Goal: Information Seeking & Learning: Learn about a topic

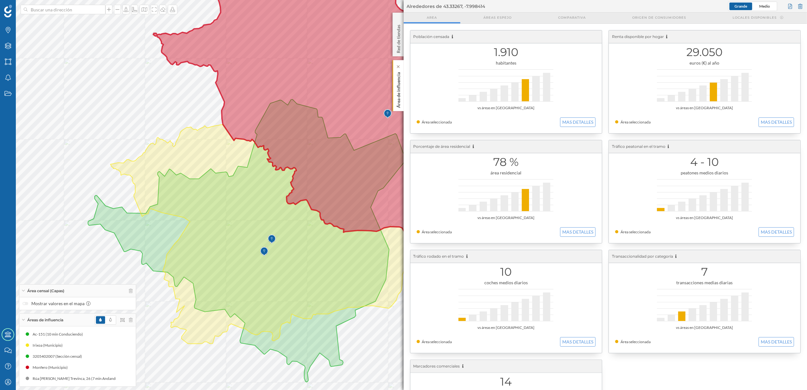
click at [395, 104] on p "Área de influencia" at bounding box center [398, 89] width 6 height 38
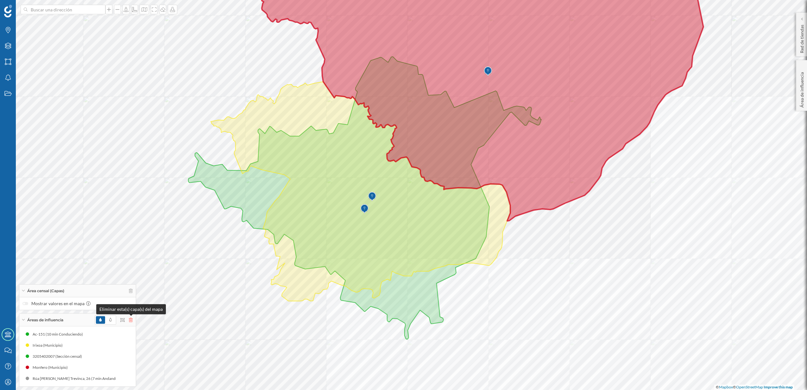
click at [130, 321] on icon at bounding box center [131, 320] width 4 height 4
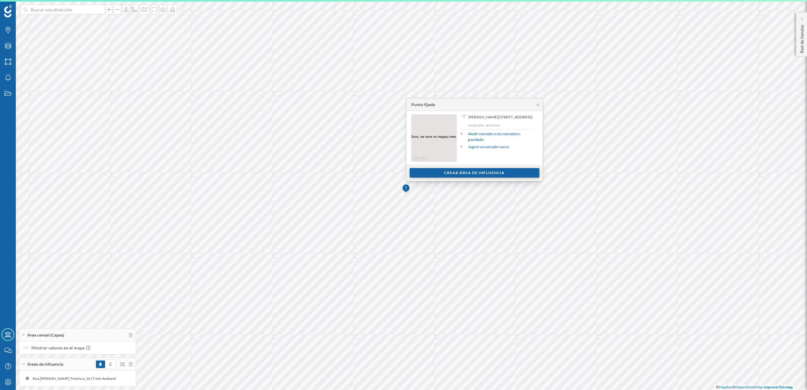
click at [455, 175] on div "Crear área de influencia" at bounding box center [475, 172] width 130 height 9
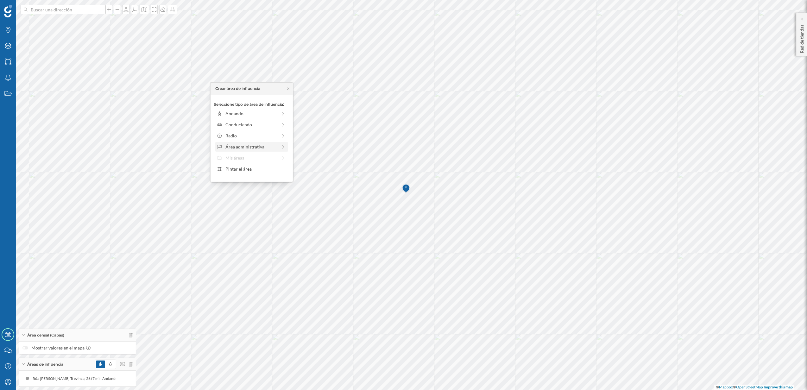
click at [251, 147] on div "Área administrativa" at bounding box center [251, 146] width 52 height 7
click at [240, 138] on div "Municipio" at bounding box center [256, 135] width 62 height 7
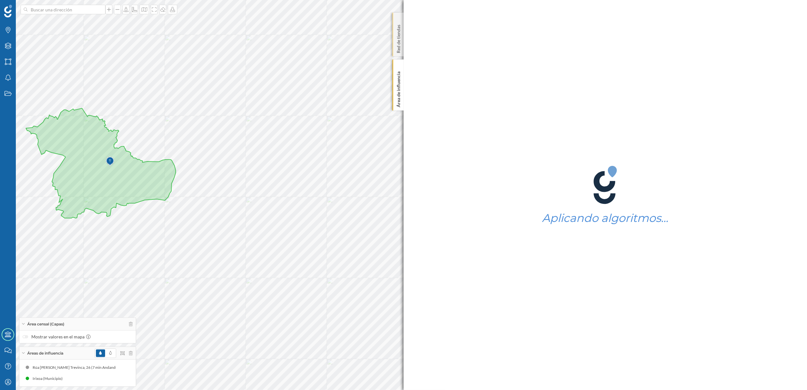
click at [399, 38] on p "Red de tiendas" at bounding box center [398, 37] width 6 height 31
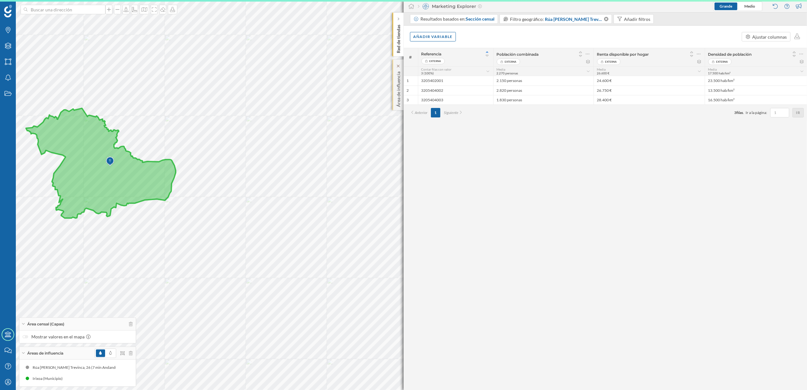
click at [395, 92] on p "Área de influencia" at bounding box center [398, 88] width 6 height 38
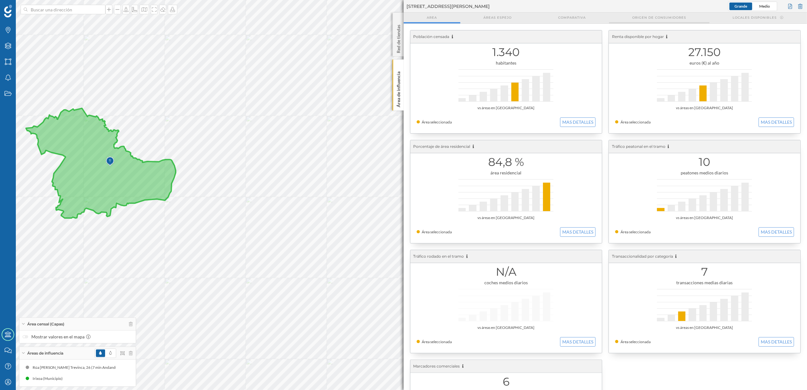
click at [645, 17] on span "Origen de consumidores" at bounding box center [659, 17] width 54 height 5
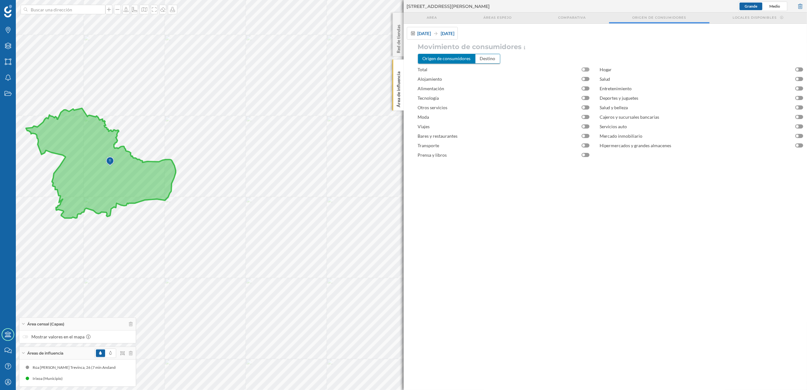
click at [589, 69] on div at bounding box center [586, 69] width 8 height 4
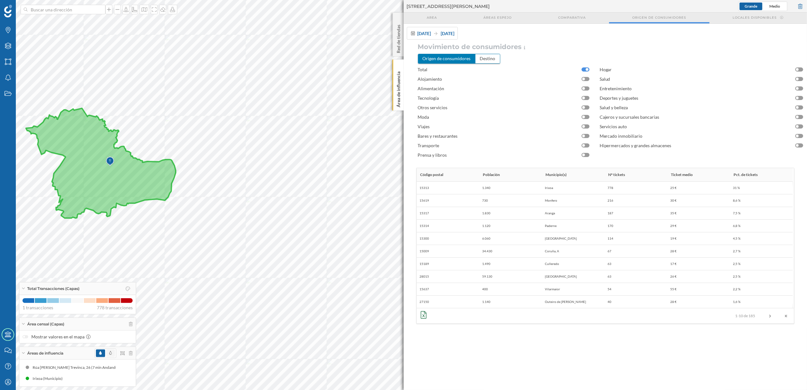
click at [108, 353] on span at bounding box center [110, 354] width 9 height 8
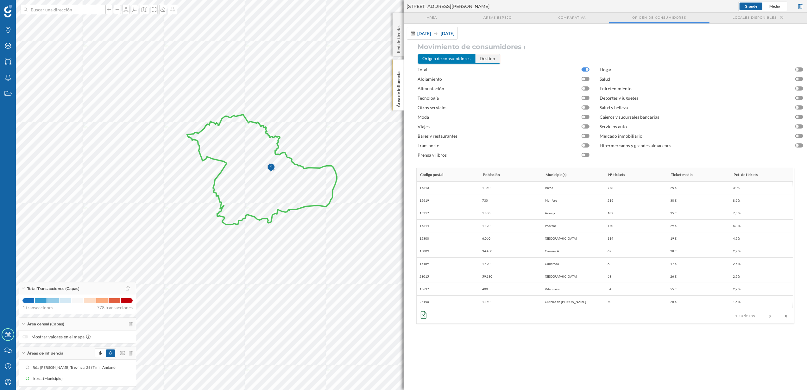
click at [489, 60] on div "Destino" at bounding box center [488, 58] width 24 height 9
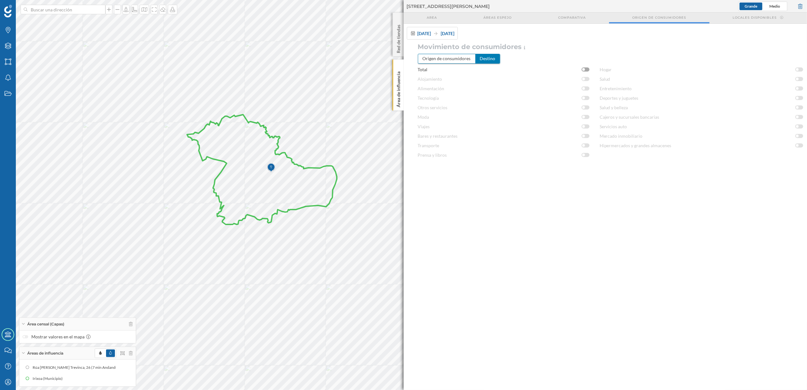
click at [584, 68] on div at bounding box center [586, 69] width 8 height 4
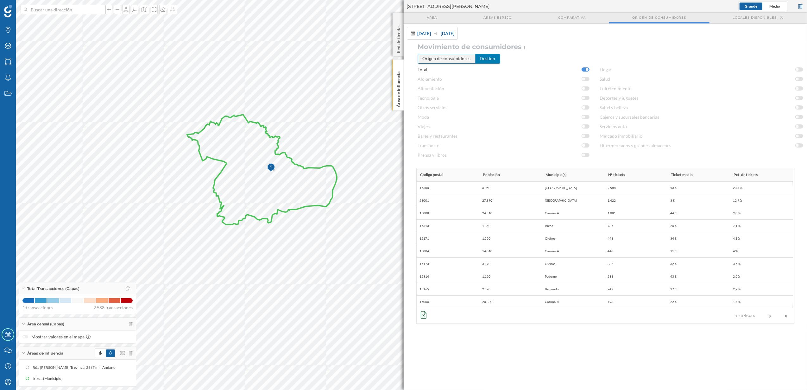
click at [455, 57] on div "Origen de consumidores" at bounding box center [446, 58] width 57 height 9
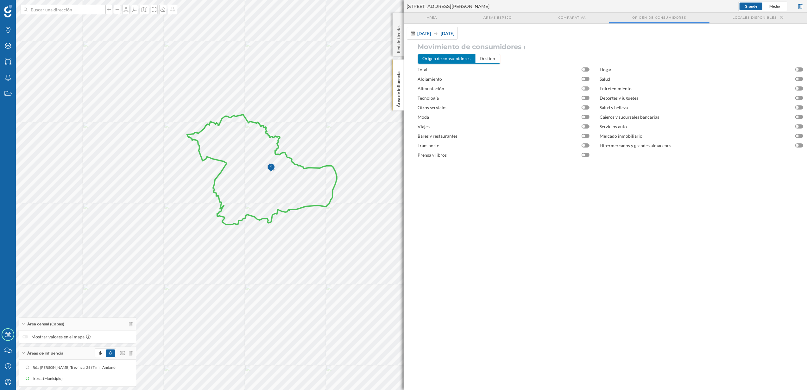
click at [586, 89] on div at bounding box center [586, 88] width 8 height 4
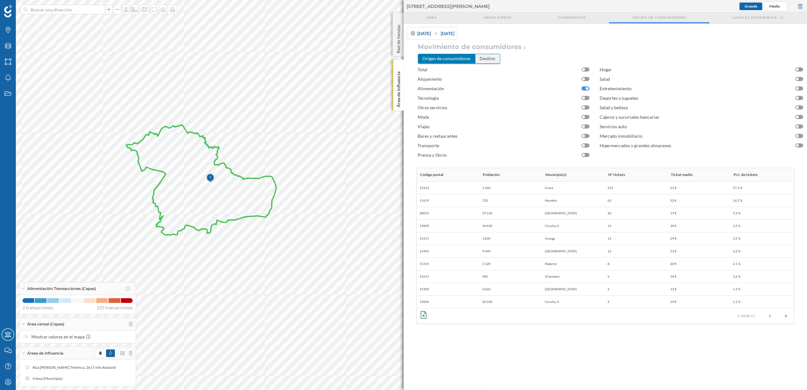
click at [491, 56] on div "Destino" at bounding box center [488, 58] width 24 height 9
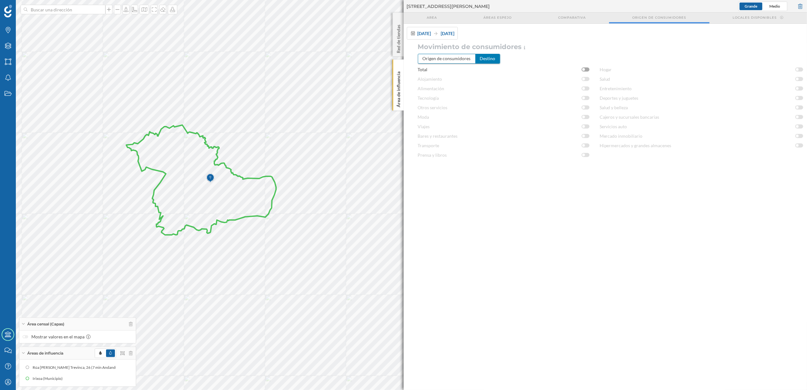
click at [587, 69] on div at bounding box center [586, 69] width 8 height 4
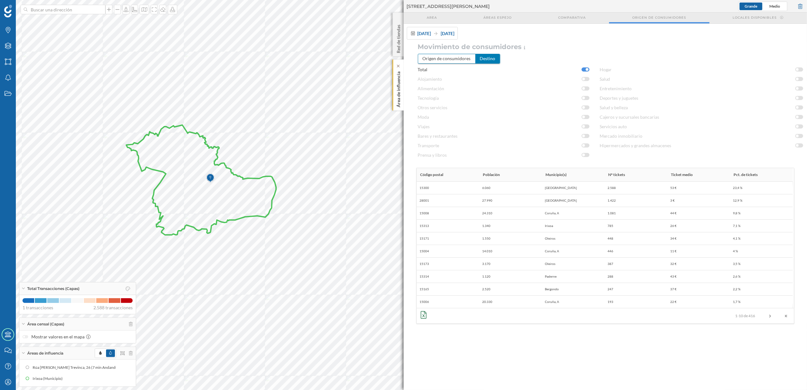
click at [396, 96] on p "Área de influencia" at bounding box center [398, 88] width 6 height 38
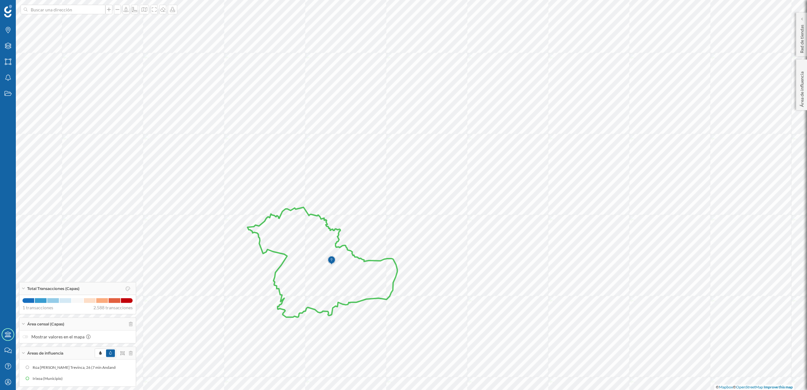
click at [7, 11] on img at bounding box center [8, 11] width 8 height 13
click at [331, 260] on img at bounding box center [331, 260] width 8 height 13
click at [326, 277] on icon at bounding box center [323, 262] width 150 height 110
click at [799, 102] on p "Área de influencia" at bounding box center [802, 88] width 6 height 38
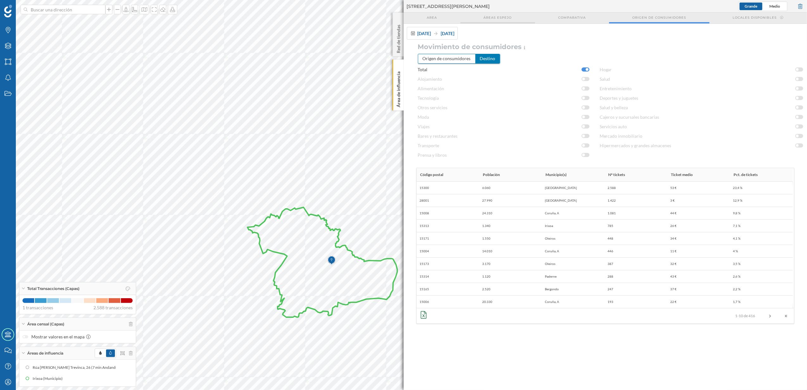
click at [485, 19] on span "Áreas espejo" at bounding box center [497, 17] width 28 height 5
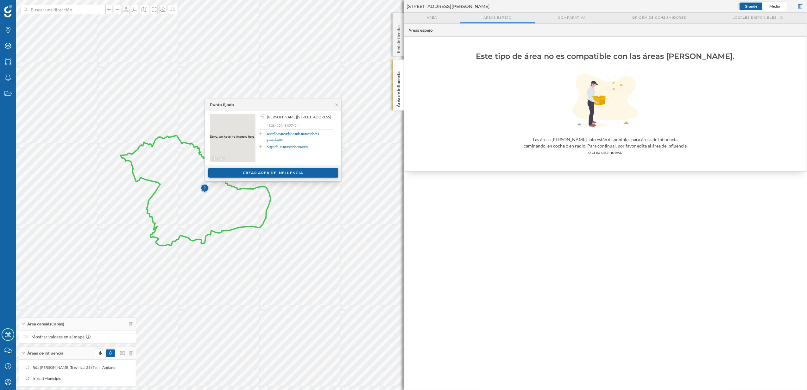
click at [294, 175] on div "Crear área de influencia" at bounding box center [273, 172] width 130 height 9
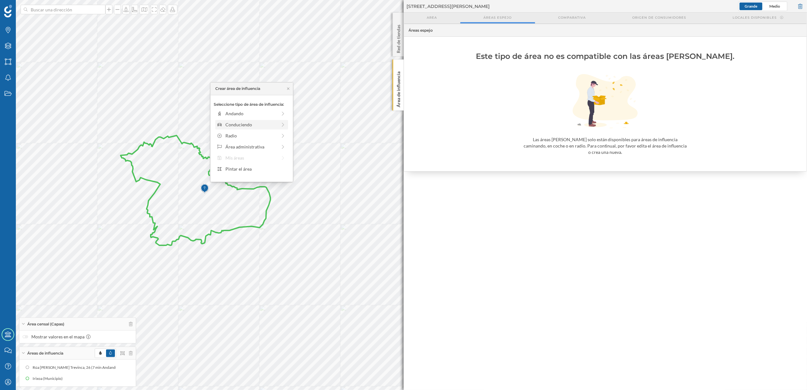
click at [235, 125] on div "Conduciendo" at bounding box center [251, 124] width 52 height 7
drag, startPoint x: 224, startPoint y: 123, endPoint x: 241, endPoint y: 123, distance: 17.1
click at [241, 123] on div at bounding box center [241, 122] width 6 height 6
click at [248, 170] on div "Crear área de influencia" at bounding box center [252, 169] width 76 height 9
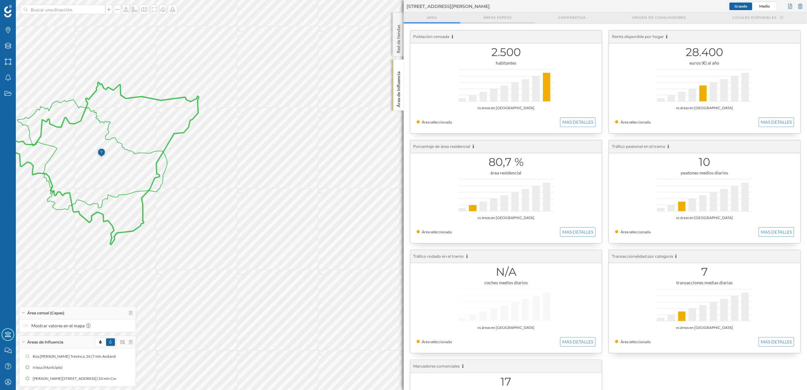
click at [497, 16] on span "Áreas espejo" at bounding box center [497, 17] width 28 height 5
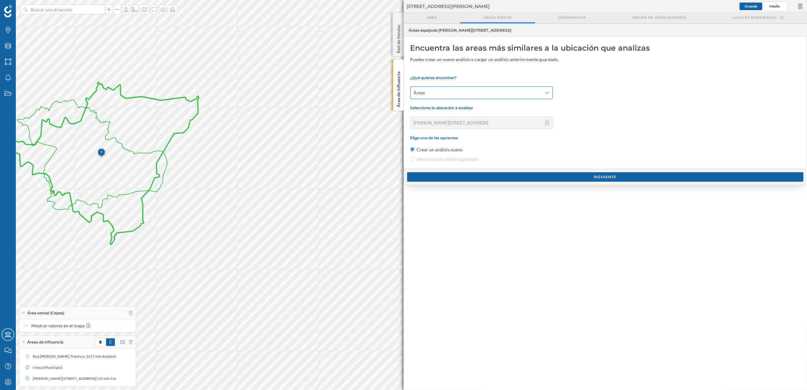
click at [547, 91] on icon at bounding box center [547, 93] width 4 height 4
click at [462, 109] on div "Áreas" at bounding box center [481, 107] width 135 height 7
click at [545, 88] on div "Áreas" at bounding box center [481, 92] width 142 height 13
click at [446, 108] on div "Áreas" at bounding box center [481, 107] width 135 height 7
click at [617, 178] on div "Siguiente" at bounding box center [605, 176] width 397 height 9
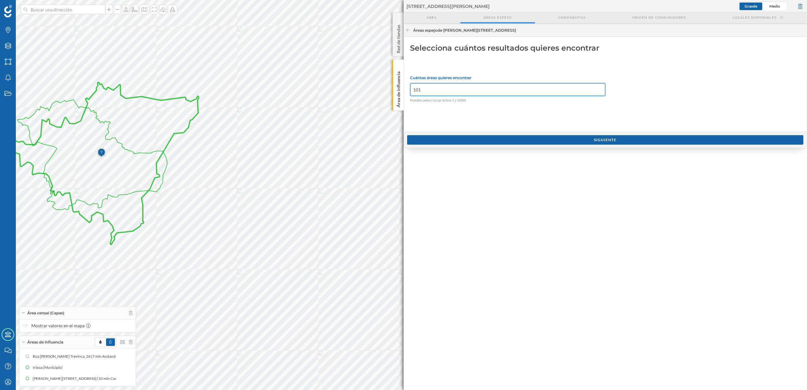
click at [599, 89] on input "101" at bounding box center [507, 89] width 195 height 13
click at [599, 89] on input "102" at bounding box center [507, 89] width 195 height 13
click at [599, 91] on input "101" at bounding box center [507, 89] width 195 height 13
click at [599, 91] on input "100" at bounding box center [507, 89] width 195 height 13
click at [599, 91] on input "99" at bounding box center [507, 89] width 195 height 13
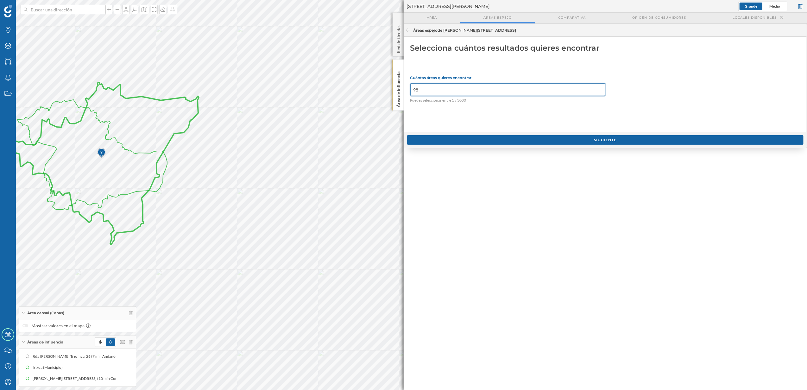
click at [599, 91] on input "98" at bounding box center [507, 89] width 195 height 13
click at [599, 91] on input "97" at bounding box center [507, 89] width 195 height 13
click at [599, 91] on input "96" at bounding box center [507, 89] width 195 height 13
click at [599, 91] on input "95" at bounding box center [507, 89] width 195 height 13
click at [599, 91] on input "94" at bounding box center [507, 89] width 195 height 13
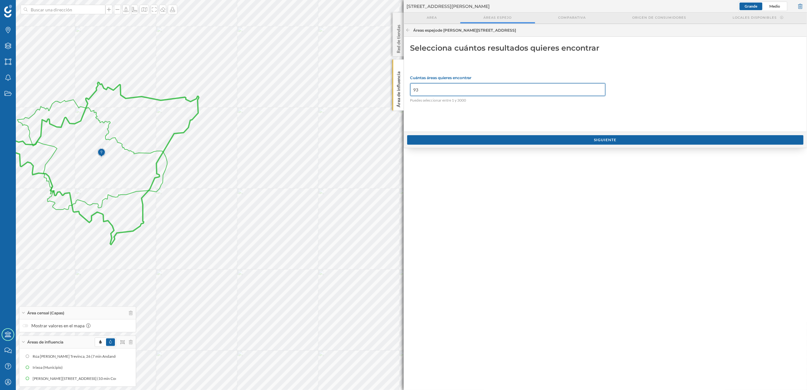
click at [598, 91] on input "93" at bounding box center [507, 89] width 195 height 13
click at [598, 91] on input "92" at bounding box center [507, 89] width 195 height 13
click at [598, 91] on input "91" at bounding box center [507, 89] width 195 height 13
click at [598, 91] on input "90" at bounding box center [507, 89] width 195 height 13
click at [598, 91] on input "89" at bounding box center [507, 89] width 195 height 13
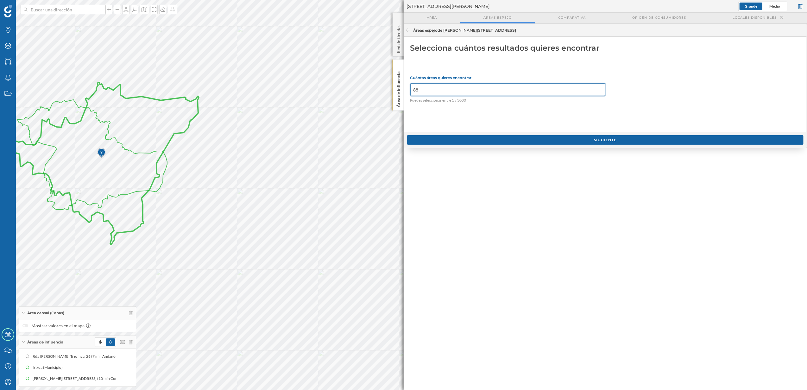
click at [598, 91] on input "88" at bounding box center [507, 89] width 195 height 13
click at [598, 91] on input "87" at bounding box center [507, 89] width 195 height 13
click at [598, 91] on input "86" at bounding box center [507, 89] width 195 height 13
click at [598, 91] on input "85" at bounding box center [507, 89] width 195 height 13
click at [598, 91] on input "84" at bounding box center [507, 89] width 195 height 13
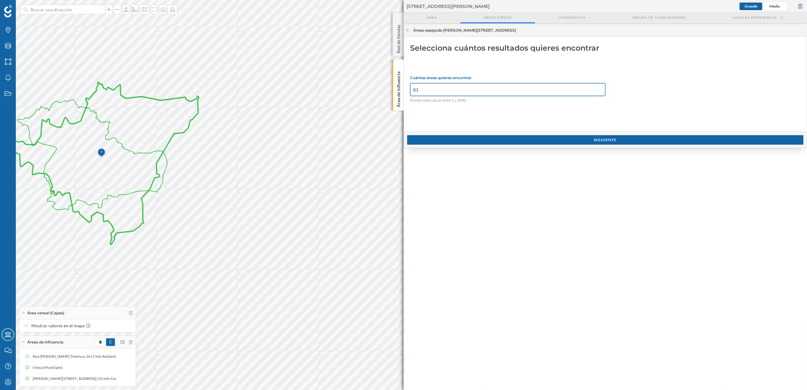
click at [598, 91] on input "83" at bounding box center [507, 89] width 195 height 13
click at [598, 91] on input "82" at bounding box center [507, 89] width 195 height 13
click at [598, 91] on input "81" at bounding box center [507, 89] width 195 height 13
click at [598, 91] on input "80" at bounding box center [507, 89] width 195 height 13
click at [598, 91] on input "79" at bounding box center [507, 89] width 195 height 13
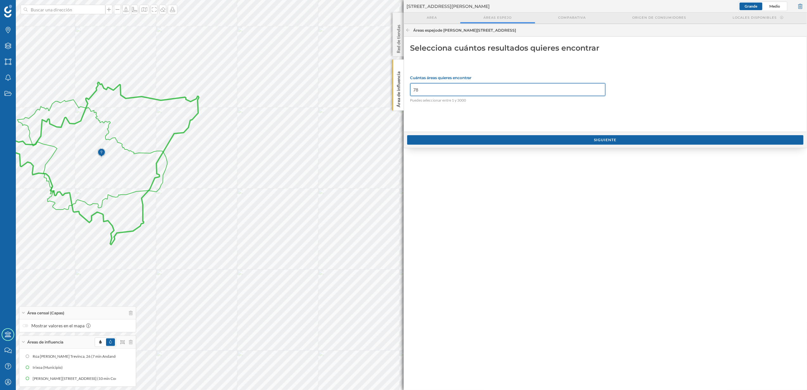
click at [598, 91] on input "78" at bounding box center [507, 89] width 195 height 13
click at [598, 91] on input "77" at bounding box center [507, 89] width 195 height 13
click at [598, 91] on input "76" at bounding box center [507, 89] width 195 height 13
click at [598, 91] on input "75" at bounding box center [507, 89] width 195 height 13
click at [598, 91] on input "74" at bounding box center [507, 89] width 195 height 13
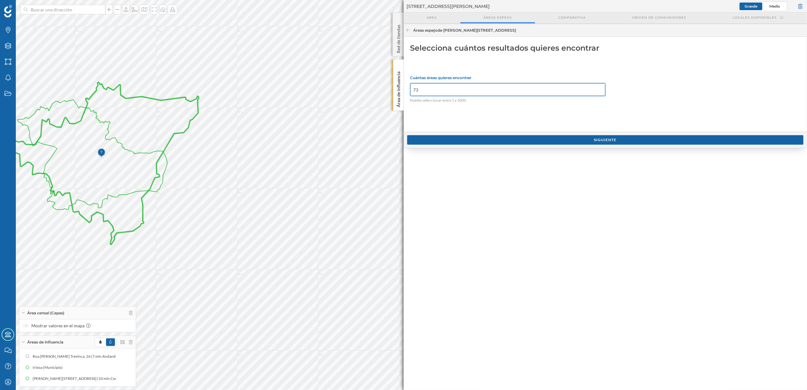
click at [598, 91] on input "73" at bounding box center [507, 89] width 195 height 13
click at [598, 91] on input "22" at bounding box center [507, 89] width 195 height 13
click at [598, 91] on input "21" at bounding box center [507, 89] width 195 height 13
type input "20"
click at [598, 91] on input "20" at bounding box center [507, 89] width 195 height 13
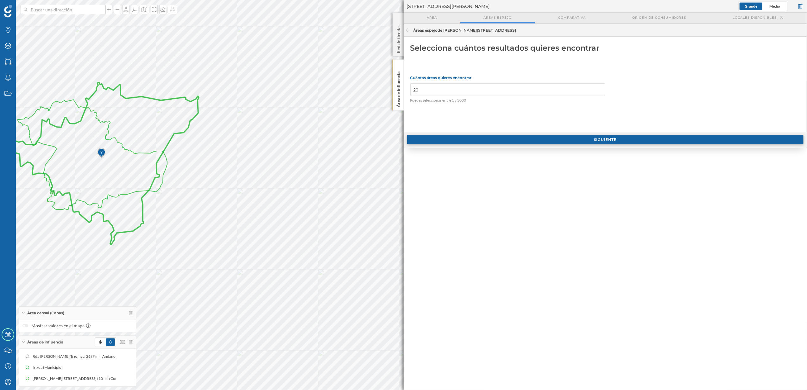
click at [591, 142] on div "Siguiente" at bounding box center [605, 139] width 397 height 9
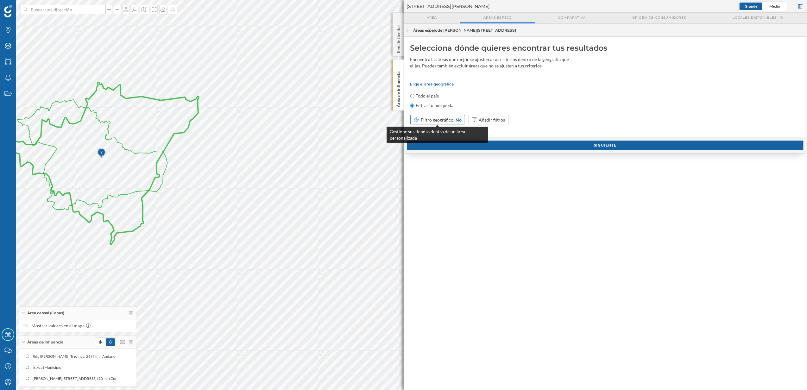
click at [448, 120] on span "Filtro geográfico:" at bounding box center [438, 119] width 34 height 5
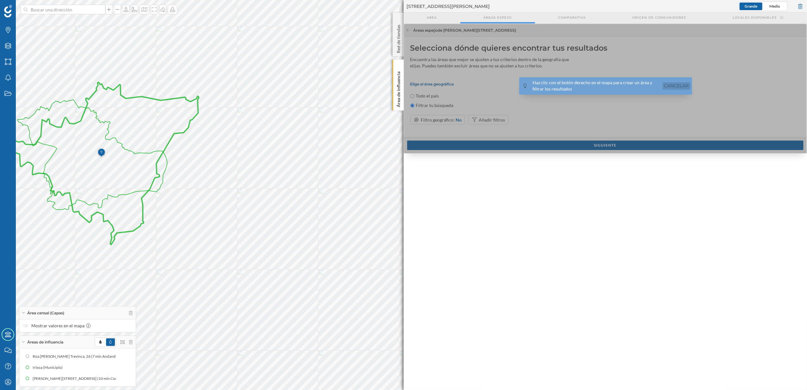
click at [679, 84] on link "Cancelar" at bounding box center [677, 85] width 28 height 7
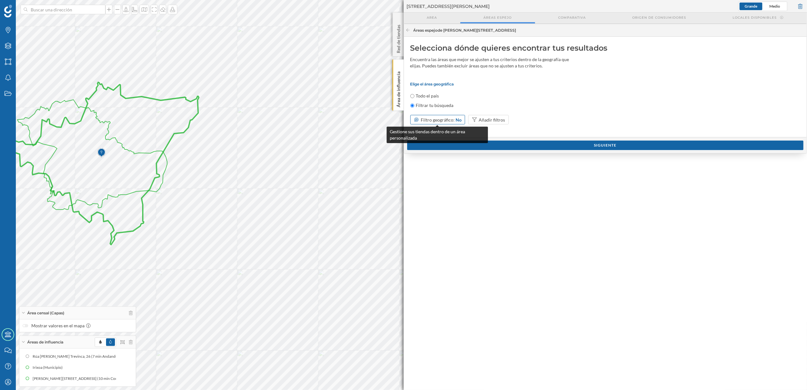
drag, startPoint x: 450, startPoint y: 117, endPoint x: 438, endPoint y: 123, distance: 12.6
click at [438, 123] on div "Filtro geográfico: No" at bounding box center [437, 119] width 55 height 9
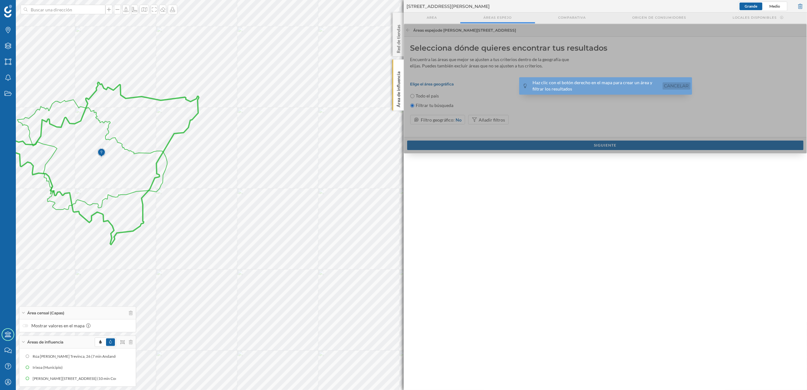
click at [675, 84] on link "Cancelar" at bounding box center [677, 85] width 28 height 7
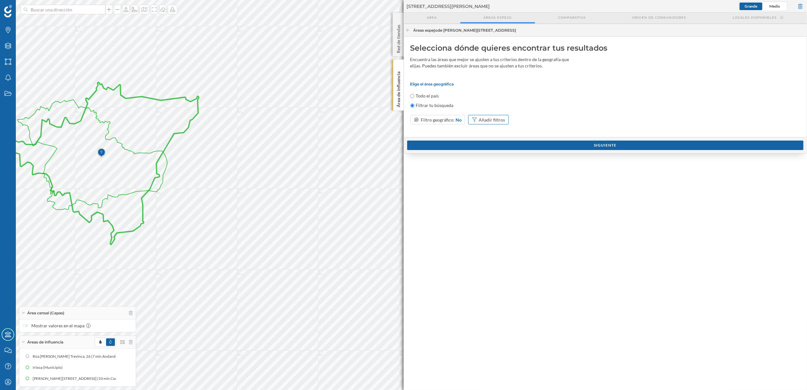
click at [492, 118] on div "Añadir filtros" at bounding box center [492, 120] width 26 height 7
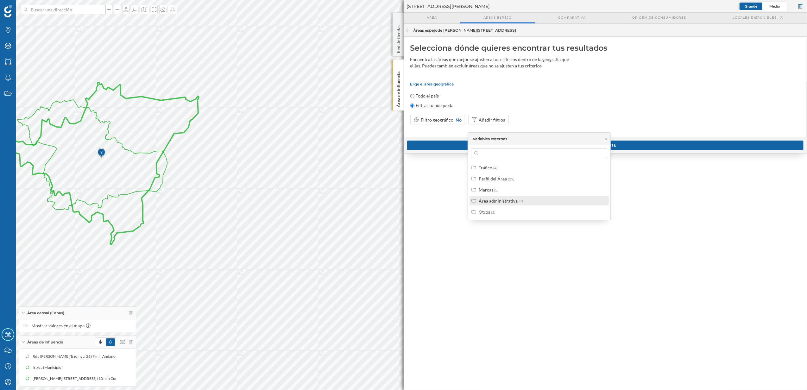
click at [495, 202] on div "Área administrativa" at bounding box center [498, 200] width 39 height 5
click at [498, 212] on div "Comunidad autónoma" at bounding box center [509, 211] width 45 height 5
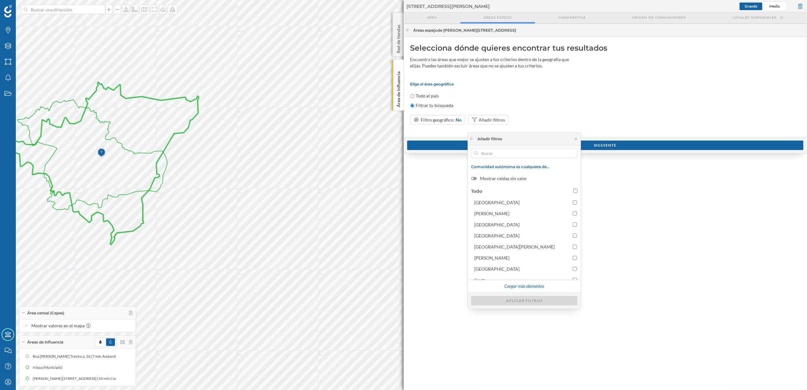
scroll to position [28, 0]
drag, startPoint x: 553, startPoint y: 257, endPoint x: 554, endPoint y: 245, distance: 12.1
click at [554, 245] on div "Todo Andalucía Aragón Canarias Cantabria Castilla y León Castilla-La Mancha Cat…" at bounding box center [524, 232] width 113 height 95
click at [521, 291] on div "Cargar más elementos" at bounding box center [524, 286] width 47 height 11
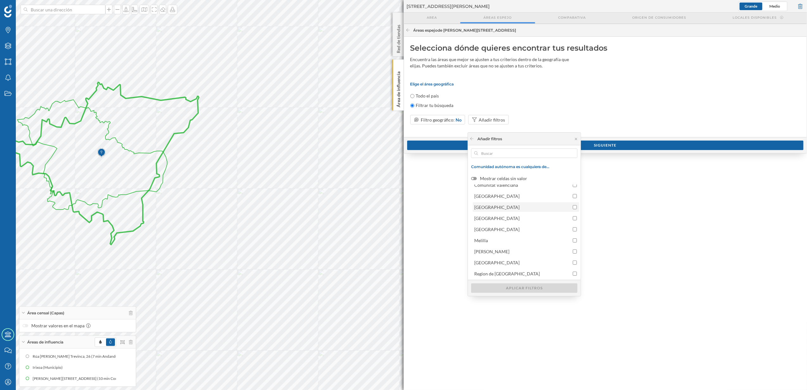
click at [573, 207] on input "Galicia" at bounding box center [575, 207] width 4 height 4
checkbox input "true"
click at [522, 285] on div "Aplicar filtros" at bounding box center [524, 287] width 106 height 9
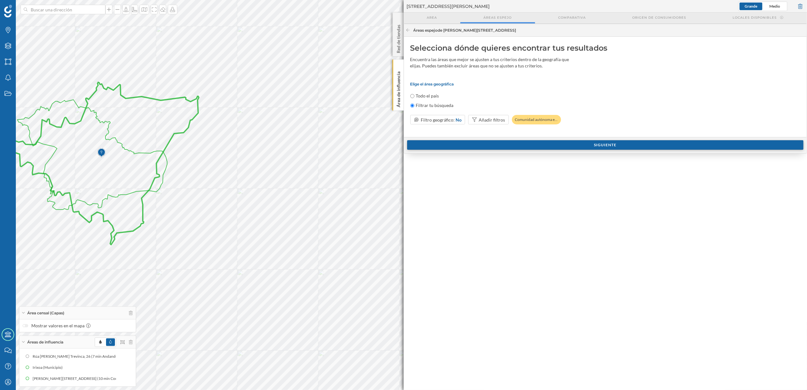
click at [603, 146] on div "Siguiente" at bounding box center [605, 144] width 397 height 9
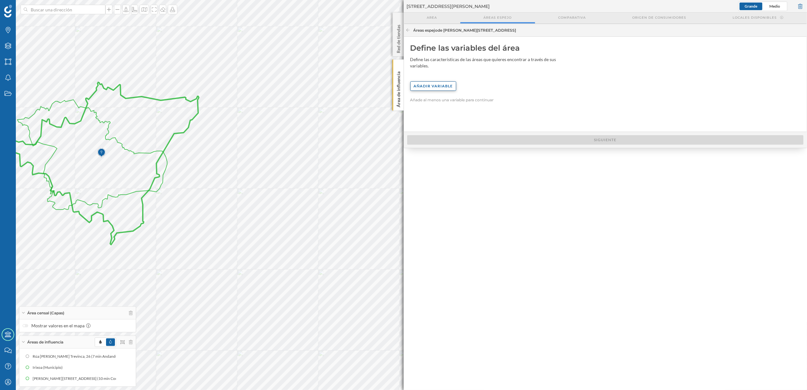
click at [440, 81] on div "Añadir variable" at bounding box center [433, 85] width 46 height 9
click at [431, 136] on div "Perfil del Área (29)" at bounding box center [489, 132] width 155 height 9
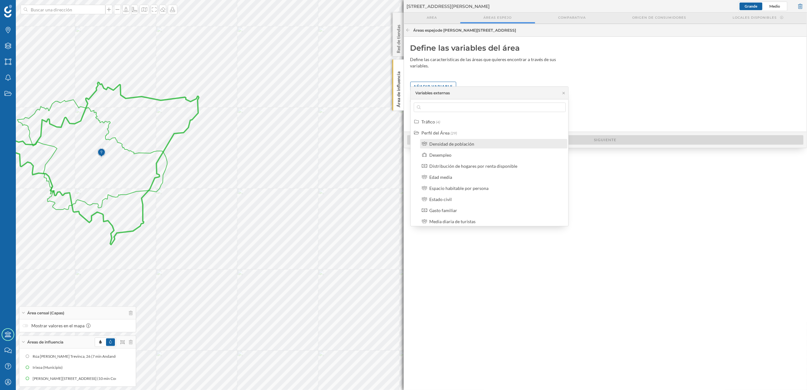
click at [456, 146] on label "Densidad de población" at bounding box center [451, 144] width 45 height 7
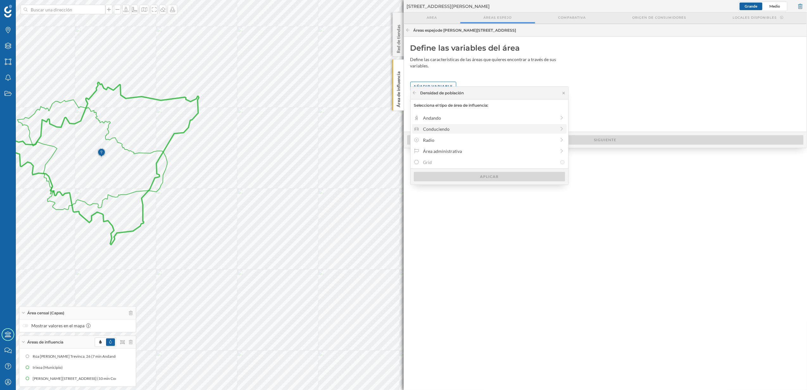
click at [441, 128] on div "Conduciendo" at bounding box center [489, 129] width 133 height 7
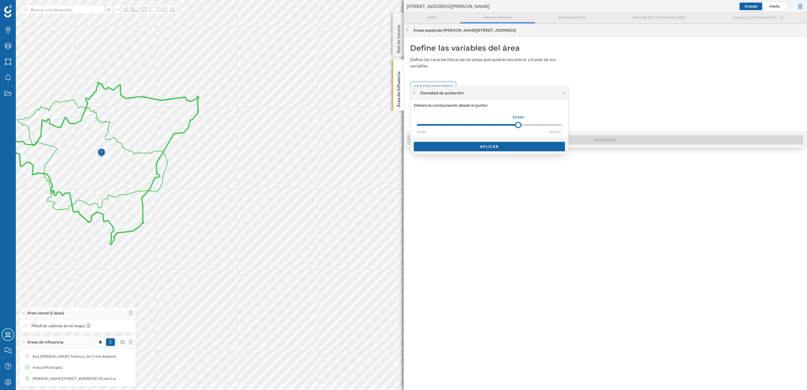
drag, startPoint x: 441, startPoint y: 124, endPoint x: 518, endPoint y: 127, distance: 77.3
click at [518, 127] on div at bounding box center [518, 125] width 6 height 6
click at [490, 147] on div "Aplicar" at bounding box center [489, 146] width 151 height 9
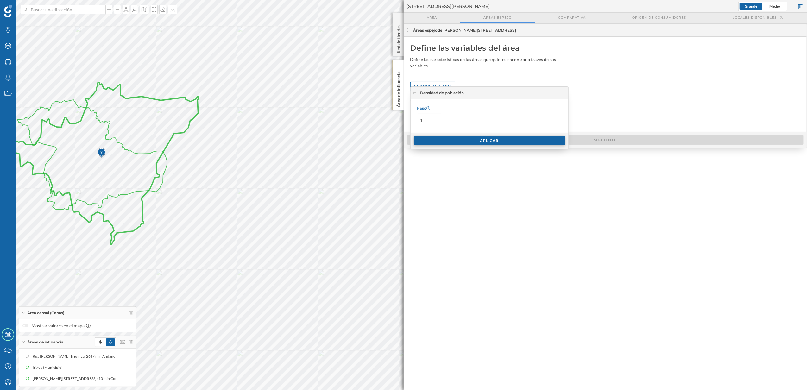
click at [491, 141] on div "Aplicar" at bounding box center [489, 140] width 151 height 9
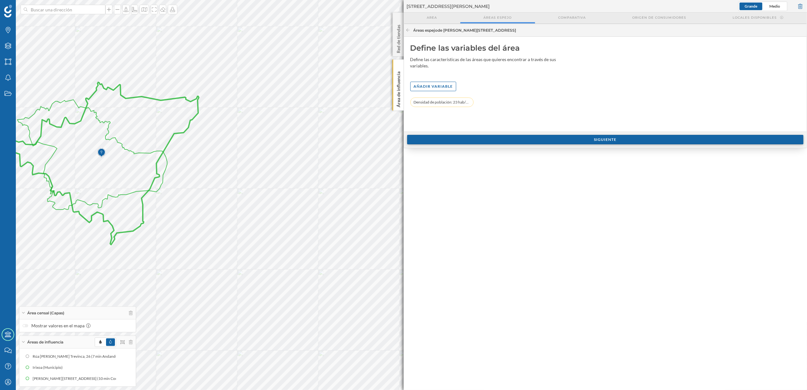
click at [592, 142] on div "Siguiente" at bounding box center [605, 139] width 397 height 9
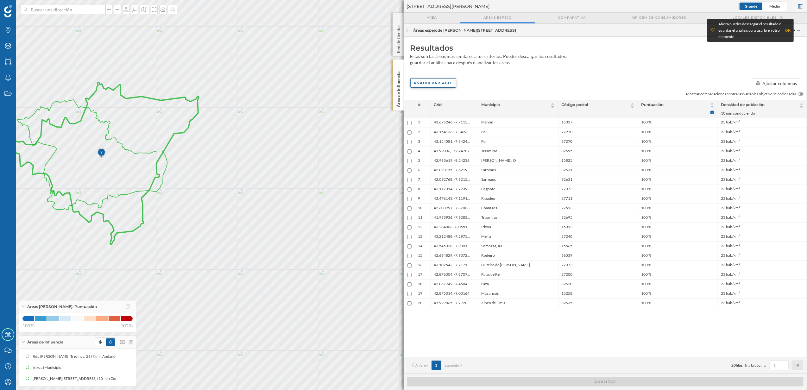
click at [435, 82] on div "Añadir variable" at bounding box center [433, 82] width 46 height 9
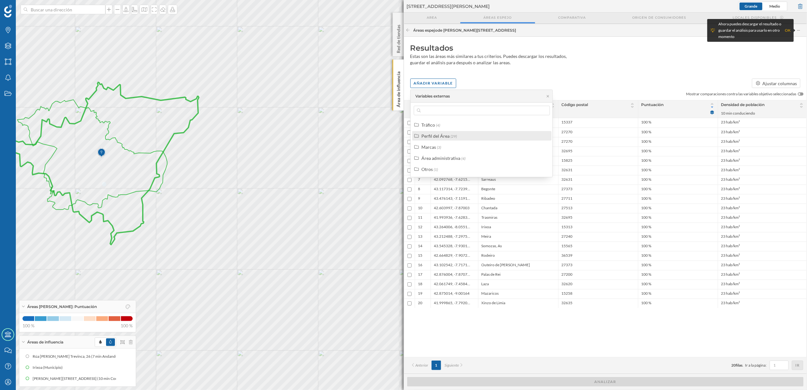
click at [430, 137] on div "Perfil del Área" at bounding box center [435, 135] width 28 height 5
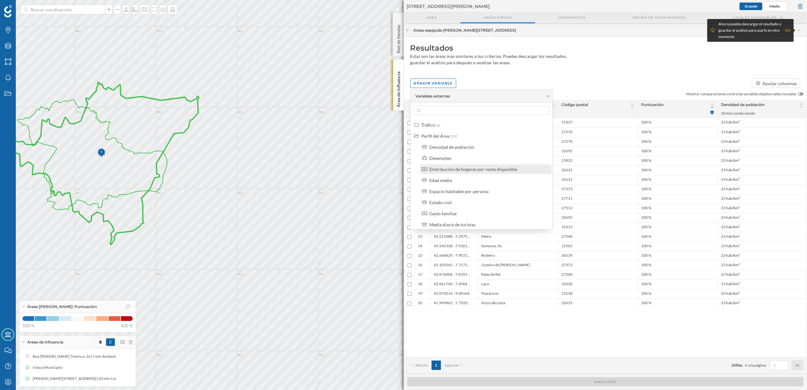
click at [437, 169] on div "Distribución de hogares por renta disponible" at bounding box center [473, 169] width 88 height 5
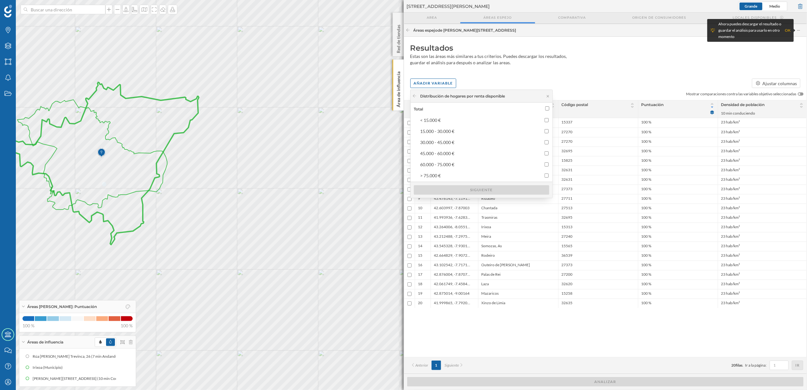
click at [548, 106] on input "Total" at bounding box center [547, 108] width 4 height 4
checkbox input "true"
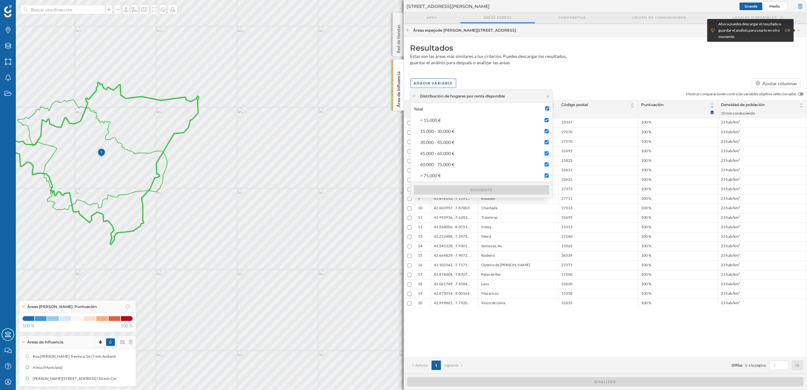
checkbox input "true"
click at [495, 190] on div "Siguiente" at bounding box center [481, 189] width 135 height 9
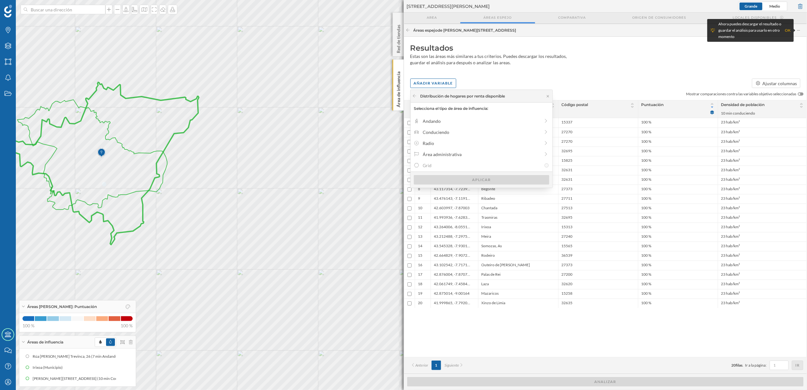
click at [443, 160] on div "Andando Conduciendo Radio Área administrativa Grid" at bounding box center [482, 143] width 142 height 57
click at [434, 153] on div "Área administrativa" at bounding box center [481, 154] width 117 height 7
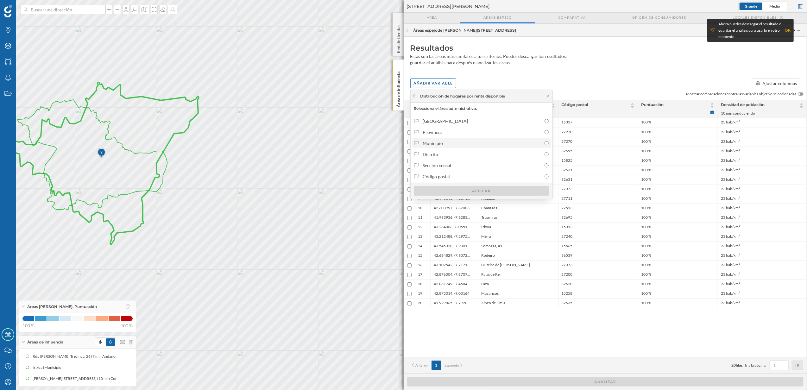
click at [436, 143] on div "Municipio" at bounding box center [482, 143] width 118 height 7
click at [545, 143] on input "Municipio" at bounding box center [547, 143] width 4 height 4
radio input "true"
click at [470, 194] on div "Aplicar" at bounding box center [481, 190] width 135 height 9
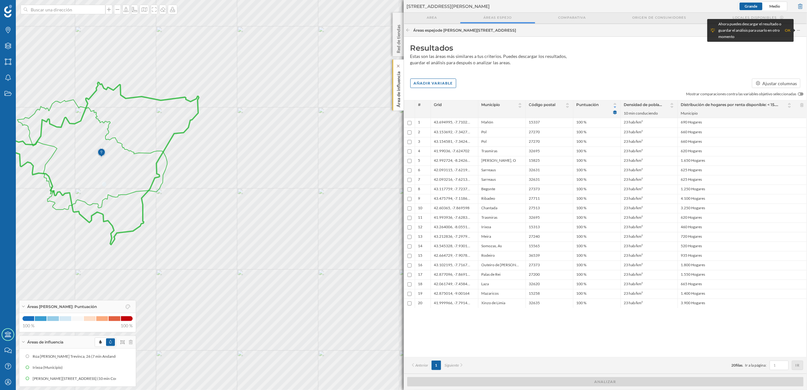
click at [397, 93] on p "Área de influencia" at bounding box center [398, 88] width 6 height 38
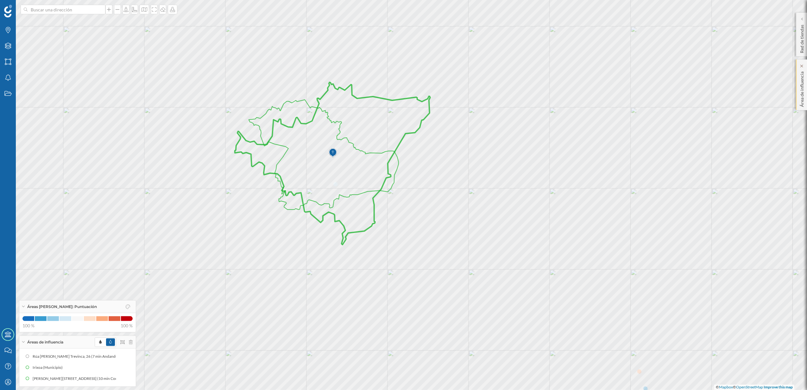
click at [806, 104] on div "Área de influencia" at bounding box center [801, 85] width 11 height 51
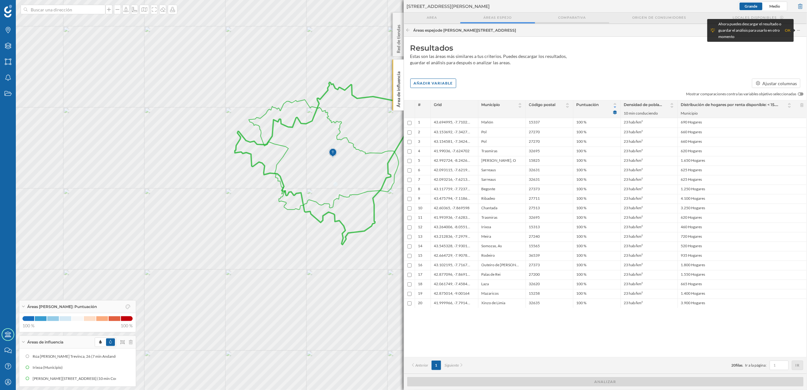
click at [564, 17] on span "Comparativa" at bounding box center [572, 17] width 28 height 5
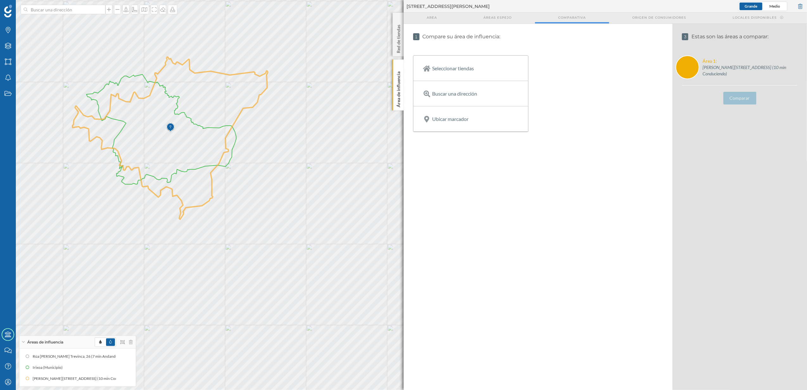
click at [460, 67] on p "Seleccionar tiendas" at bounding box center [453, 68] width 42 height 6
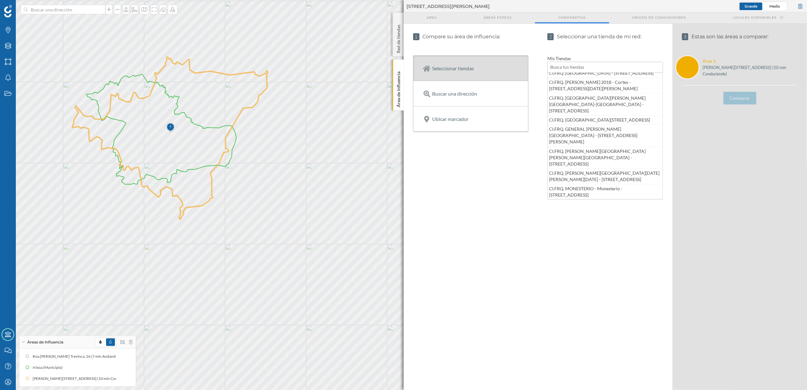
scroll to position [380, 0]
click at [585, 65] on input "text" at bounding box center [605, 67] width 116 height 11
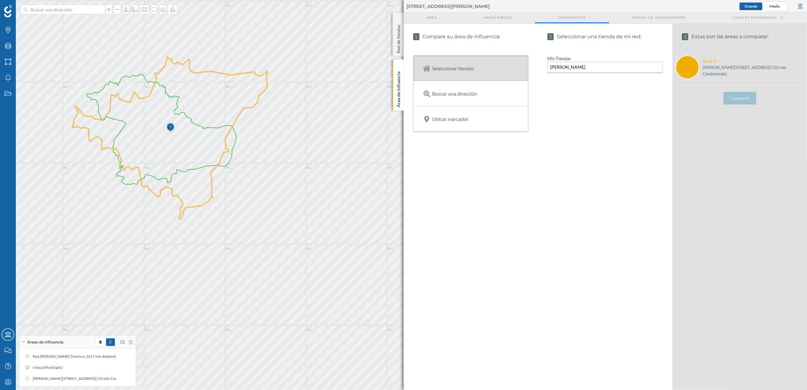
click at [579, 66] on input "LOURENZA" at bounding box center [605, 67] width 116 height 11
type input "LOU"
click at [571, 77] on div "LOURENZÁ - Lourenzá - Travesiá da Mariña esquina Fdez. del Riego." at bounding box center [605, 81] width 115 height 16
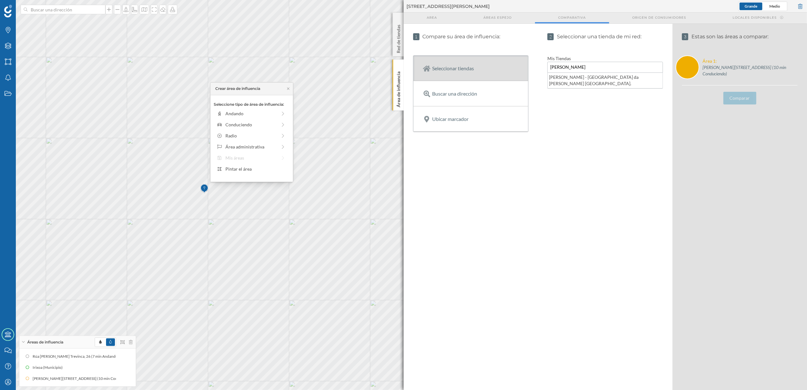
click at [742, 98] on div "Comparar" at bounding box center [740, 98] width 116 height 13
click at [570, 80] on div "LOURENZÁ - Lourenzá - Travesiá da Mariña esquina Fdez. del Riego." at bounding box center [605, 81] width 115 height 16
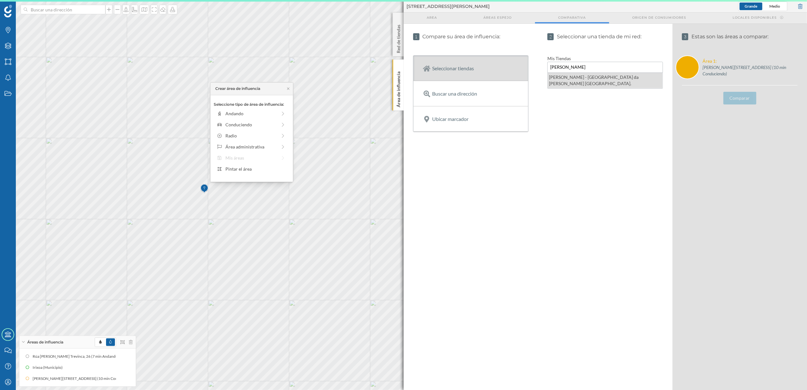
click at [570, 80] on div "LOURENZÁ - Lourenzá - Travesiá da Mariña esquina Fdez. del Riego." at bounding box center [605, 81] width 115 height 16
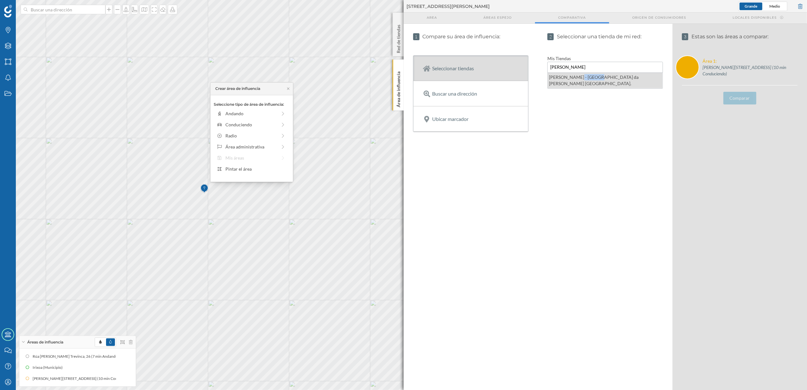
click at [570, 80] on div "LOURENZÁ - Lourenzá - Travesiá da Mariña esquina Fdez. del Riego." at bounding box center [605, 81] width 115 height 16
click at [449, 120] on p "Ubicar marcador" at bounding box center [450, 119] width 36 height 6
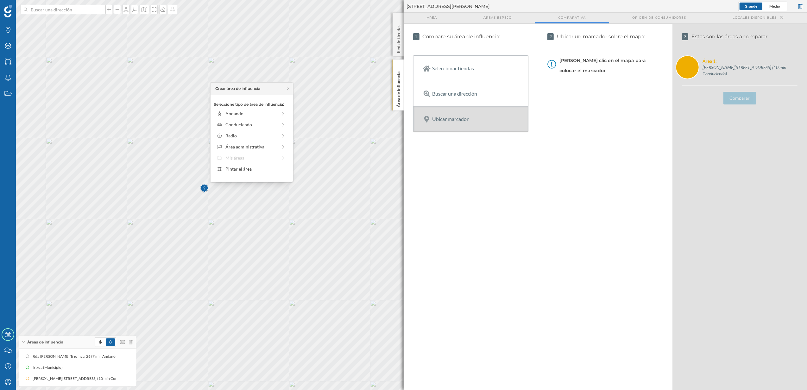
click at [203, 188] on img at bounding box center [204, 188] width 8 height 13
click at [313, 173] on div "Crear área de influencia" at bounding box center [273, 172] width 130 height 9
click at [287, 89] on icon at bounding box center [288, 89] width 5 height 4
click at [239, 147] on div "Área administrativa" at bounding box center [251, 146] width 52 height 7
click at [239, 137] on div "Municipio" at bounding box center [256, 135] width 62 height 7
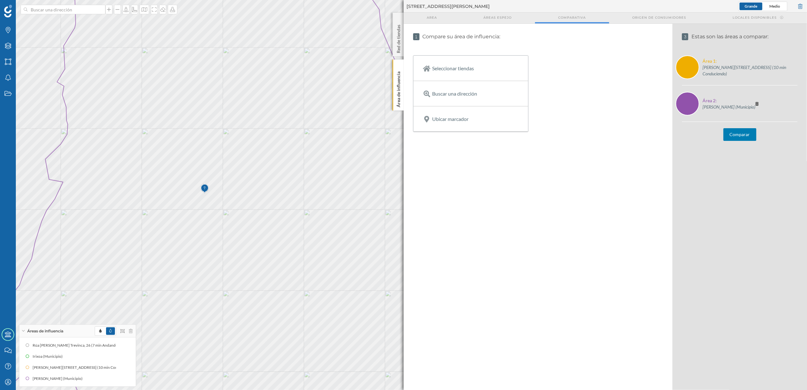
click at [742, 132] on button "Comparar" at bounding box center [739, 134] width 33 height 13
click at [742, 138] on button "Comparar" at bounding box center [739, 134] width 33 height 13
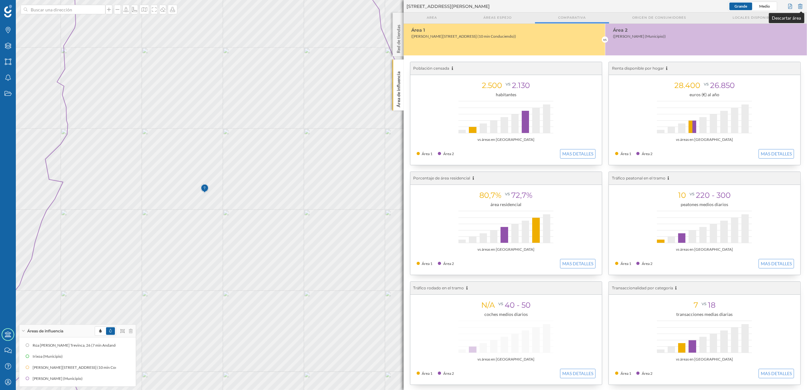
click at [803, 6] on div at bounding box center [800, 6] width 7 height 9
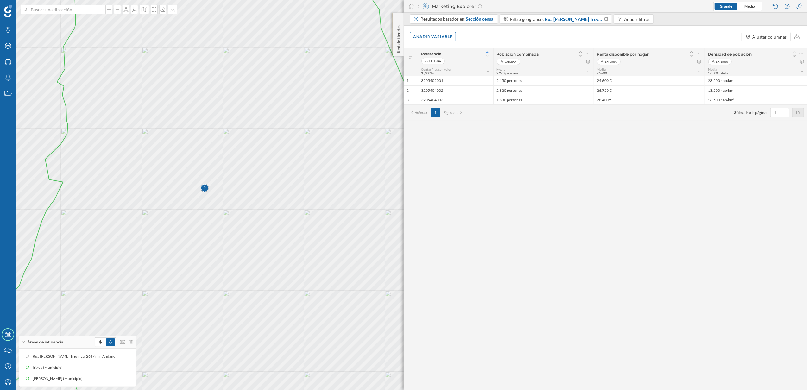
click at [399, 51] on p "Red de tiendas" at bounding box center [398, 37] width 6 height 31
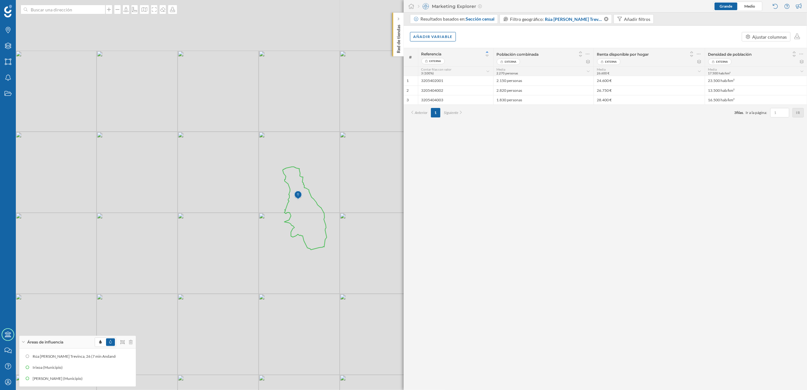
click at [399, 49] on p "Red de tiendas" at bounding box center [398, 37] width 6 height 31
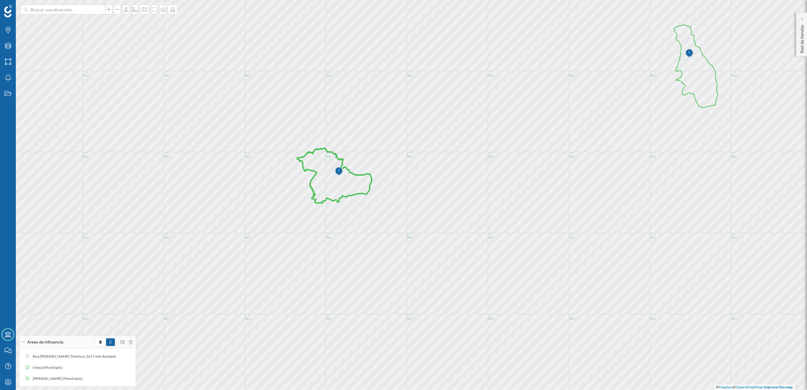
click at [330, 196] on icon at bounding box center [334, 175] width 75 height 55
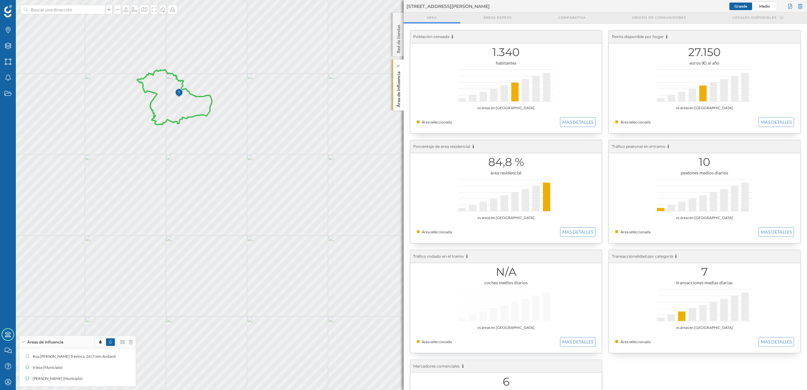
click at [398, 104] on p "Área de influencia" at bounding box center [398, 88] width 6 height 38
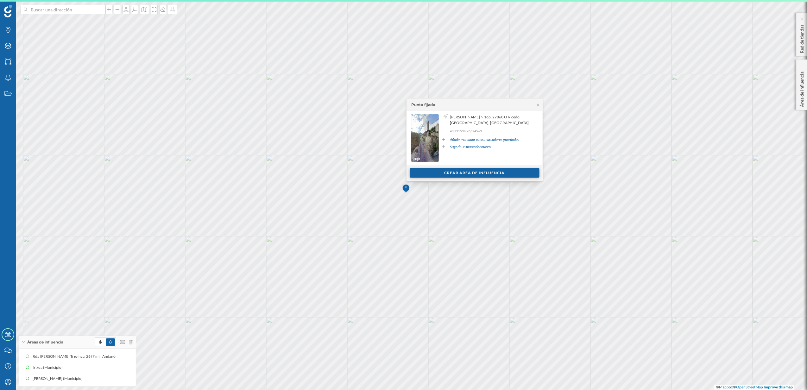
click at [454, 173] on div "Crear área de influencia" at bounding box center [475, 172] width 130 height 9
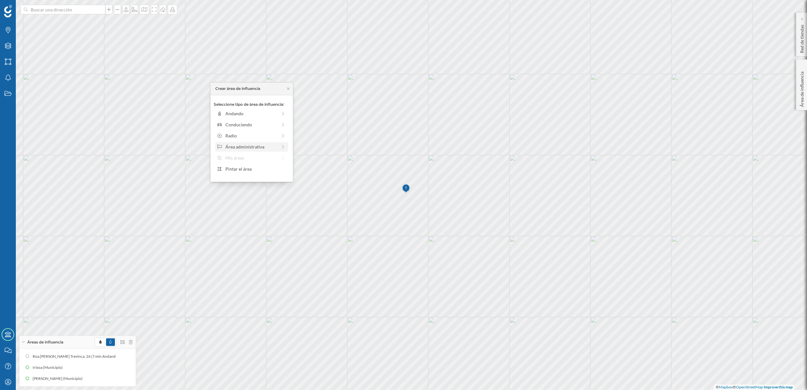
click at [254, 144] on div "Área administrativa" at bounding box center [251, 146] width 52 height 7
click at [238, 133] on div "Municipio" at bounding box center [256, 135] width 62 height 7
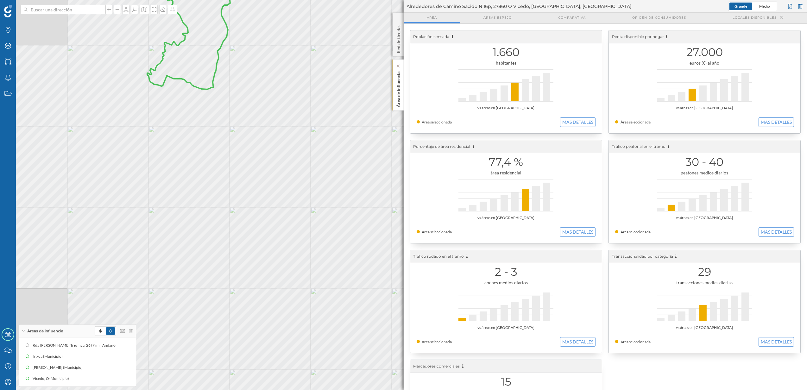
click at [397, 99] on div "Marcas Capas Áreas Notificaciones Estados Academy Contacta con nosotros Centro …" at bounding box center [403, 195] width 807 height 390
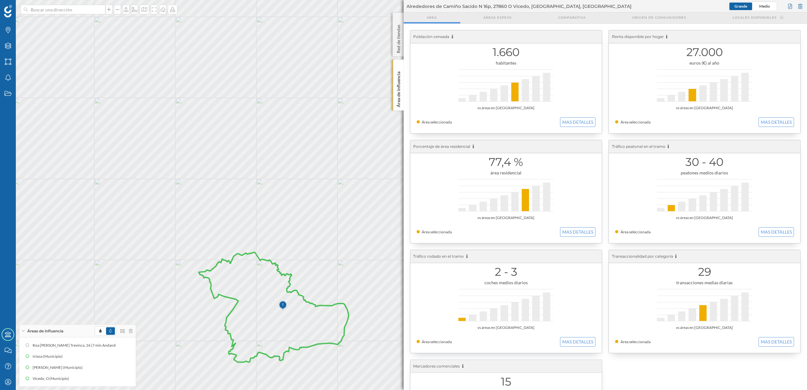
click at [251, 330] on icon at bounding box center [274, 307] width 150 height 110
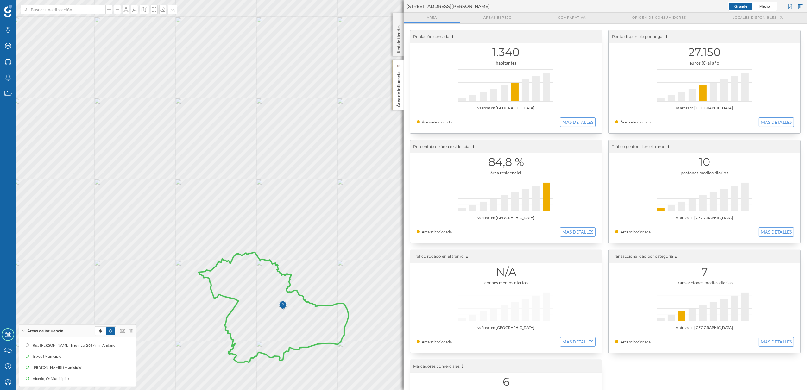
click at [394, 105] on div "Área de influencia" at bounding box center [398, 85] width 11 height 51
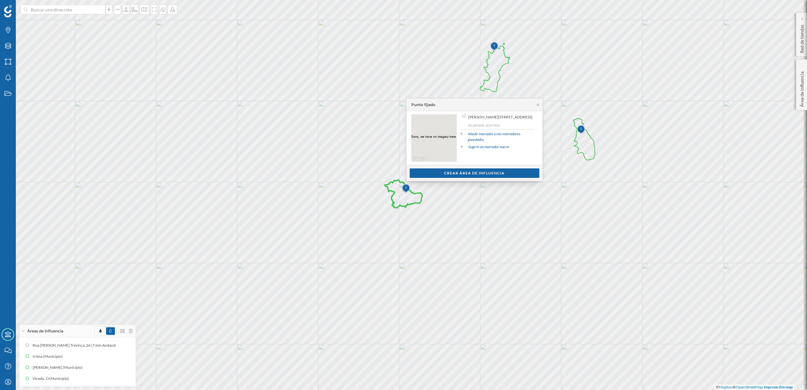
click at [539, 108] on div "Punto fijado" at bounding box center [474, 104] width 136 height 13
click at [538, 104] on icon at bounding box center [538, 105] width 5 height 4
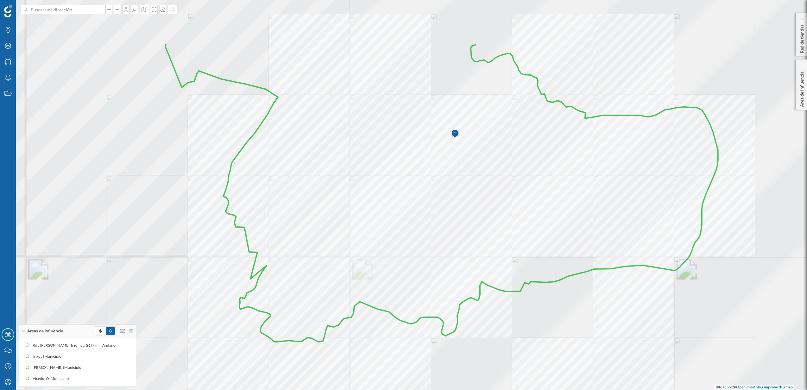
drag, startPoint x: 528, startPoint y: 160, endPoint x: 465, endPoint y: 245, distance: 106.1
click at [465, 245] on icon at bounding box center [442, 192] width 552 height 299
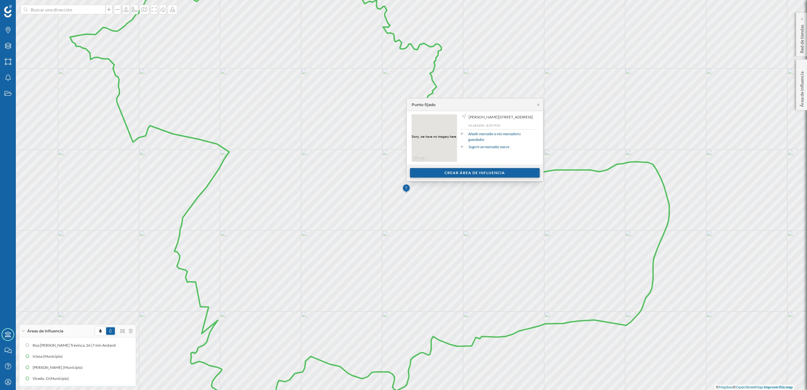
click at [473, 175] on div "Crear área de influencia" at bounding box center [475, 172] width 130 height 9
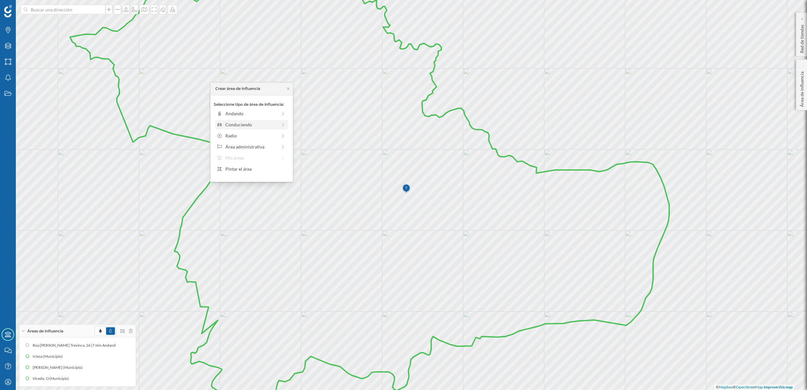
click at [244, 126] on div "Conduciendo" at bounding box center [251, 124] width 52 height 7
drag, startPoint x: 222, startPoint y: 124, endPoint x: 245, endPoint y: 124, distance: 23.1
click at [245, 124] on div at bounding box center [244, 122] width 6 height 6
click at [263, 173] on div "Crear área de influencia" at bounding box center [252, 169] width 76 height 9
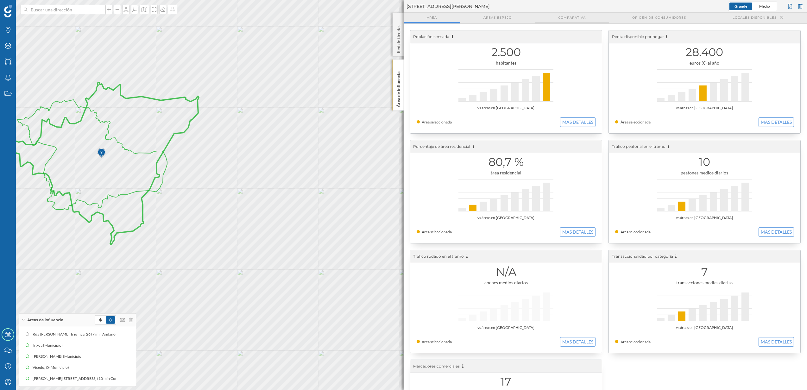
click at [576, 15] on span "Comparativa" at bounding box center [572, 17] width 28 height 5
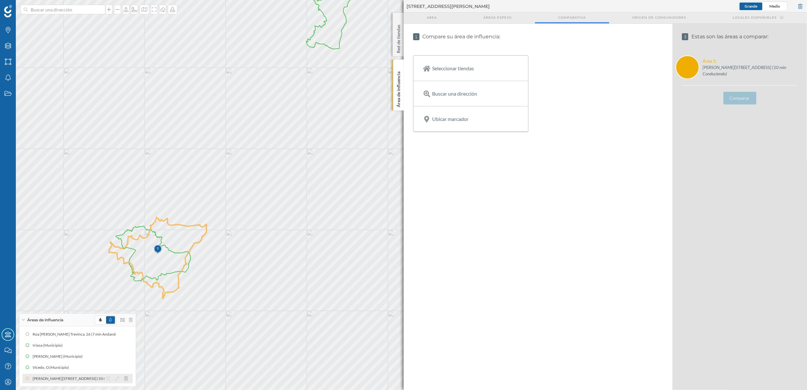
click at [89, 379] on div "Lg Regueiro 10, 15313 Irixoa, A Coruña, Spain (10 min Conduciendo)" at bounding box center [85, 378] width 105 height 6
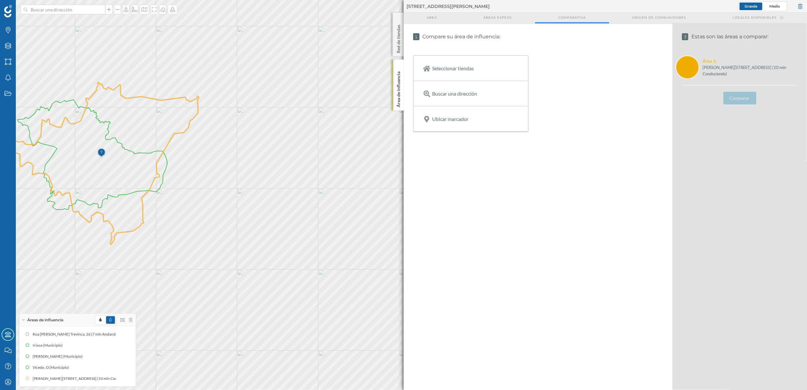
click at [741, 99] on div "Comparar" at bounding box center [740, 98] width 116 height 13
click at [447, 119] on p "Ubicar marcador" at bounding box center [450, 119] width 36 height 6
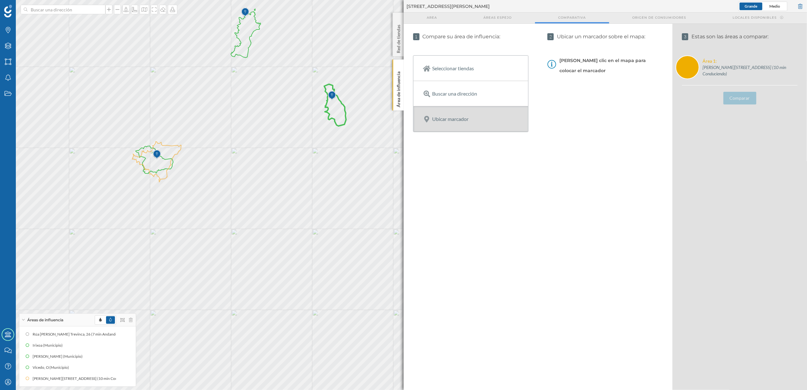
click at [332, 95] on img at bounding box center [332, 95] width 8 height 13
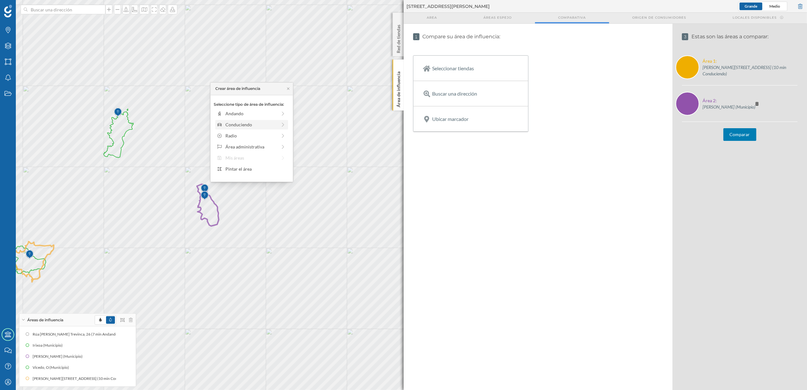
click at [237, 126] on div "Conduciendo" at bounding box center [251, 124] width 52 height 7
drag, startPoint x: 223, startPoint y: 122, endPoint x: 242, endPoint y: 123, distance: 19.0
click at [242, 123] on div at bounding box center [242, 122] width 6 height 6
click at [257, 170] on div "Crear área de influencia" at bounding box center [252, 169] width 76 height 9
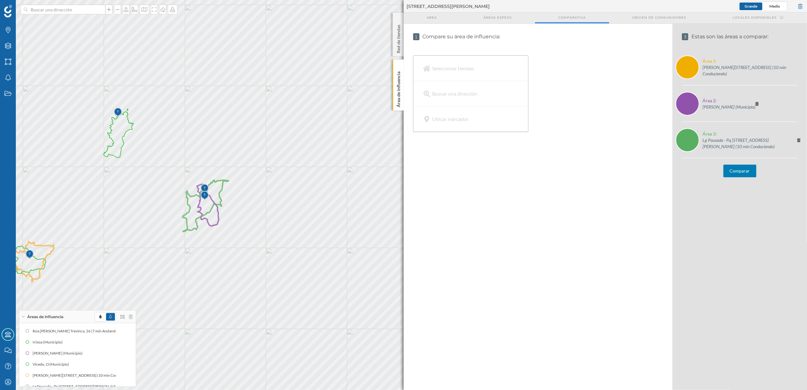
click at [743, 167] on button "Comparar" at bounding box center [739, 171] width 33 height 13
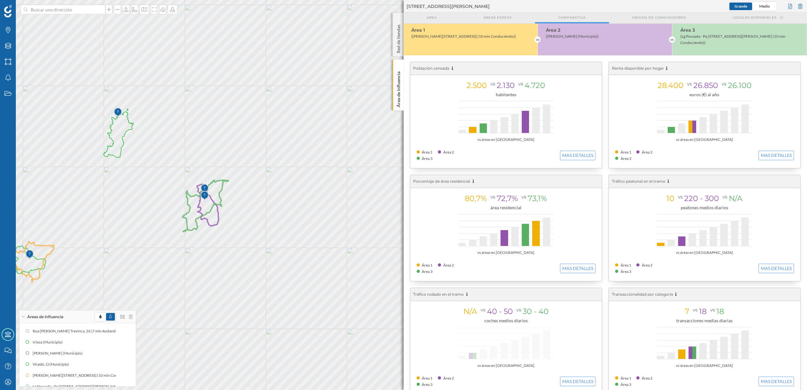
click at [707, 41] on div "(Lg Pousada - Pq Santa Maria 26, 27760 Lourenzá, Lugo, Spain (10 min Conduciend…" at bounding box center [741, 39] width 123 height 13
click at [398, 89] on p "Área de influencia" at bounding box center [398, 88] width 6 height 38
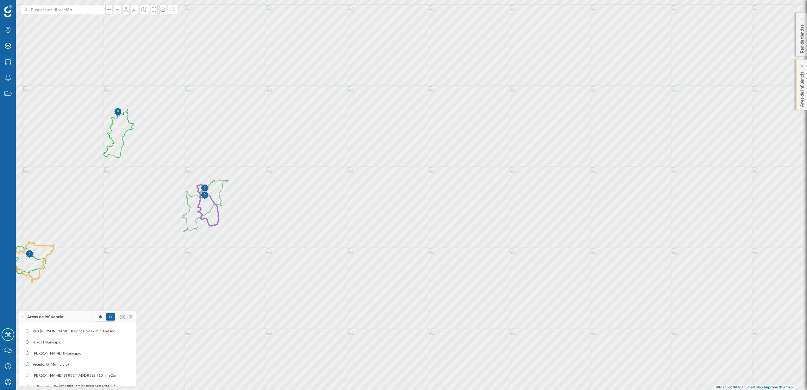
click at [798, 79] on div "Área de influencia" at bounding box center [801, 85] width 11 height 51
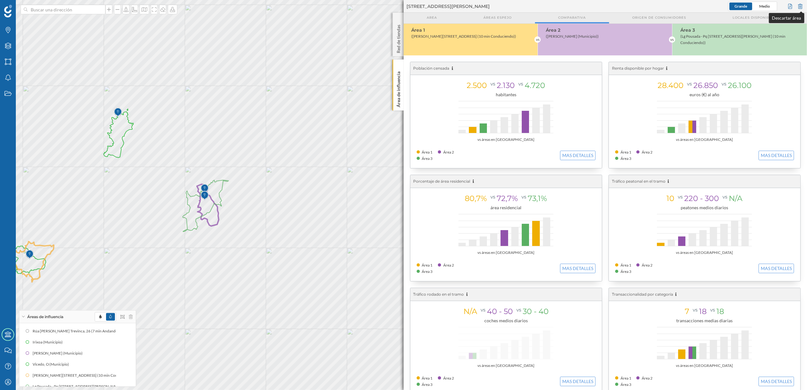
click at [802, 2] on div at bounding box center [800, 6] width 7 height 9
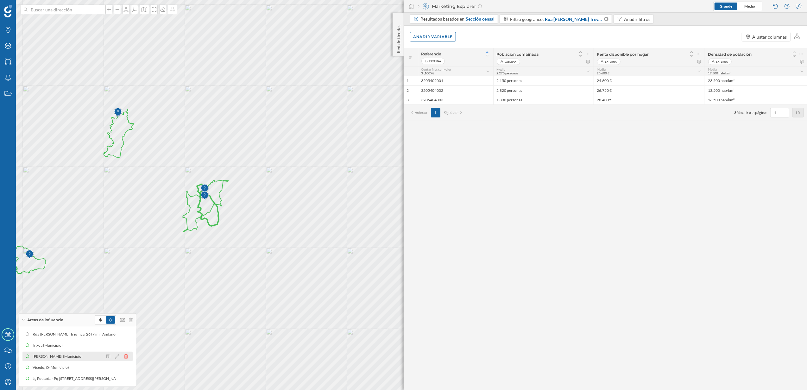
click at [124, 355] on div at bounding box center [119, 357] width 28 height 8
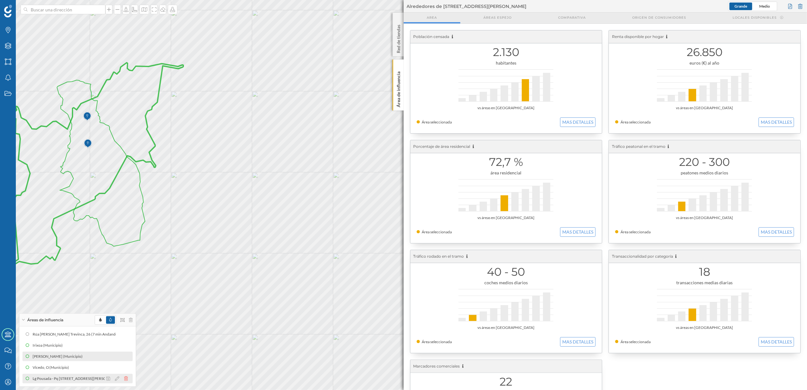
click at [126, 377] on icon at bounding box center [126, 378] width 4 height 4
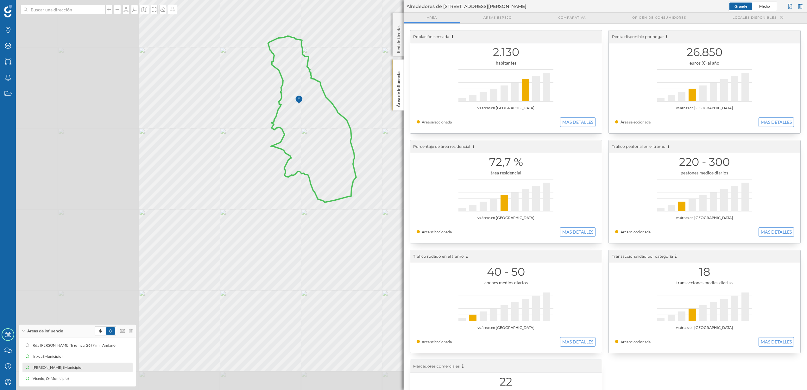
click at [449, 237] on div "Marcas Capas Áreas Notificaciones Estados Academy Contacta con nosotros Centro …" at bounding box center [403, 195] width 807 height 390
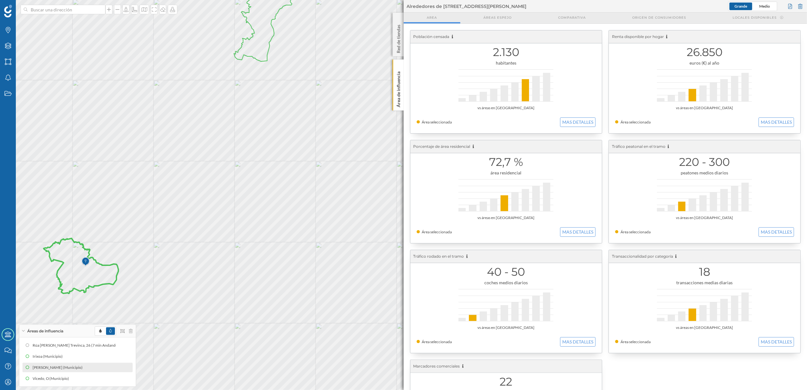
click at [78, 271] on icon at bounding box center [81, 265] width 75 height 55
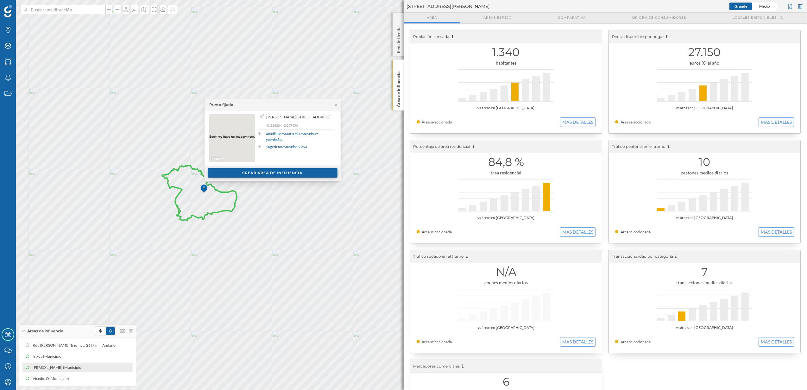
click at [291, 174] on div "Crear área de influencia" at bounding box center [273, 172] width 130 height 9
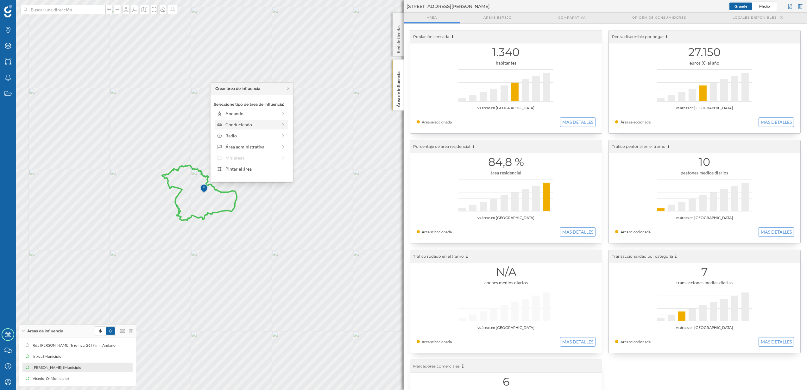
click at [244, 122] on div "Conduciendo" at bounding box center [251, 124] width 52 height 7
drag, startPoint x: 223, startPoint y: 123, endPoint x: 244, endPoint y: 120, distance: 20.9
click at [244, 120] on div at bounding box center [243, 122] width 6 height 6
click at [260, 168] on div "Crear área de influencia" at bounding box center [252, 169] width 76 height 9
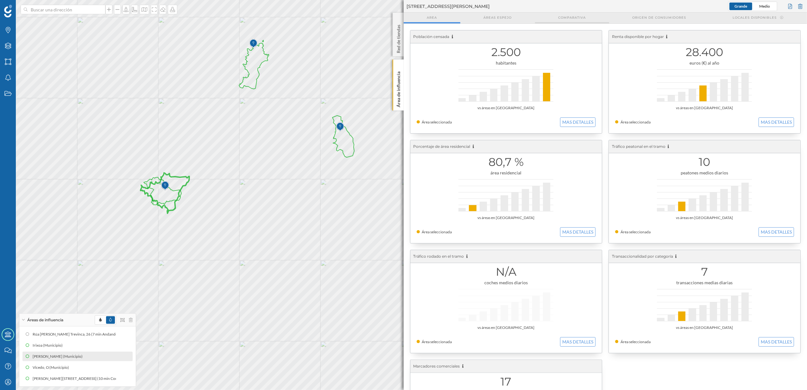
click at [567, 21] on div "Comparativa" at bounding box center [572, 18] width 74 height 11
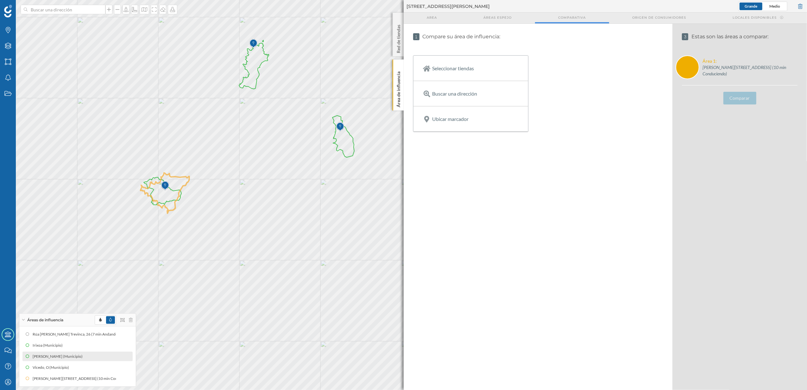
click at [445, 122] on p "Ubicar marcador" at bounding box center [450, 119] width 36 height 6
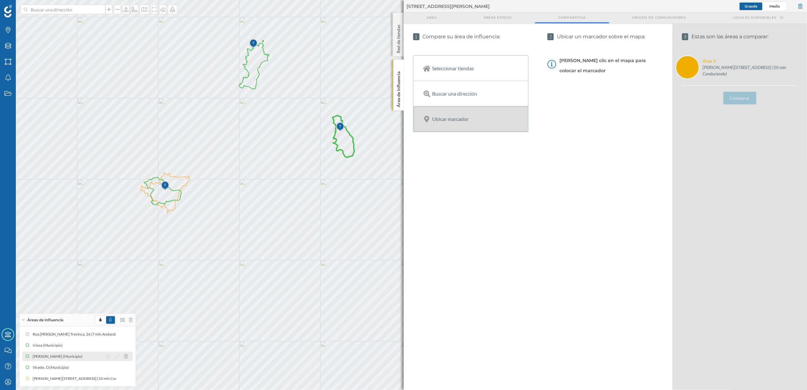
click at [76, 359] on div "Lourenzá (Municipio)" at bounding box center [77, 356] width 110 height 9
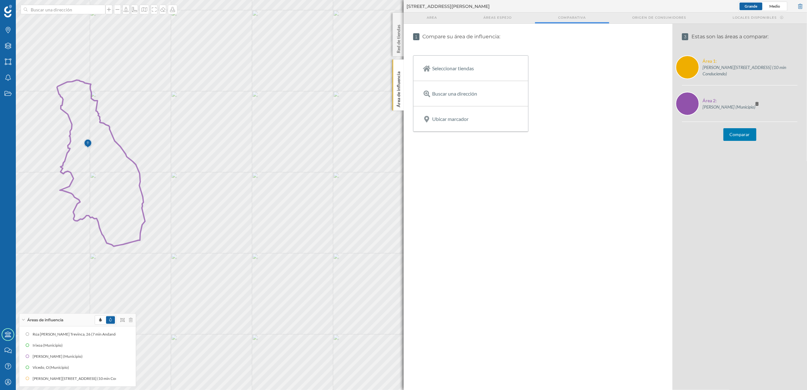
click at [745, 134] on button "Comparar" at bounding box center [739, 134] width 33 height 13
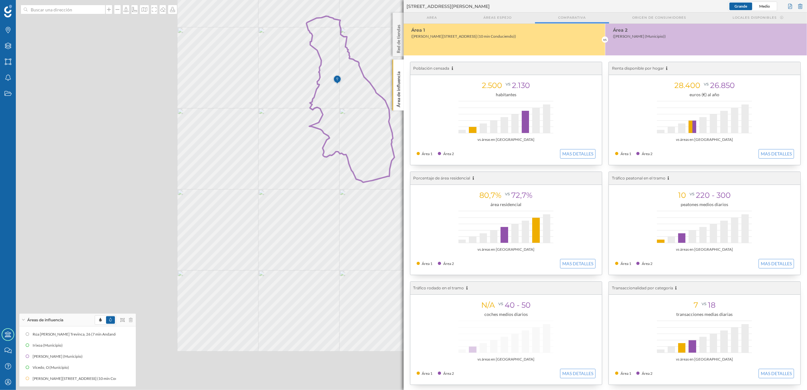
click at [482, 128] on div "Marcas Capas Áreas Notificaciones Estados Academy Contacta con nosotros Centro …" at bounding box center [403, 195] width 807 height 390
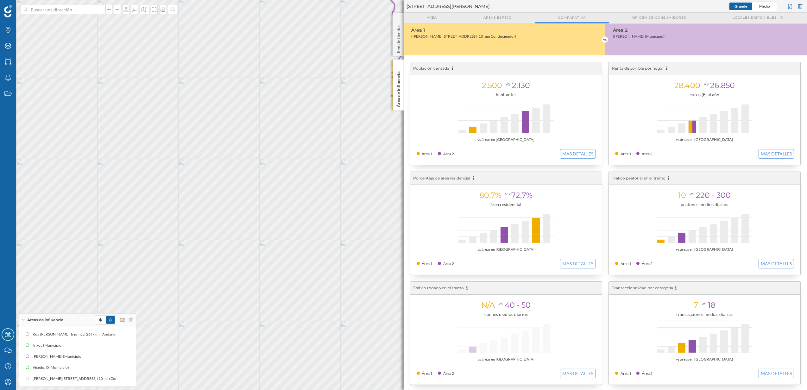
click at [461, 170] on div "Marcas Capas Áreas Notificaciones Estados Academy Contacta con nosotros Centro …" at bounding box center [403, 195] width 807 height 390
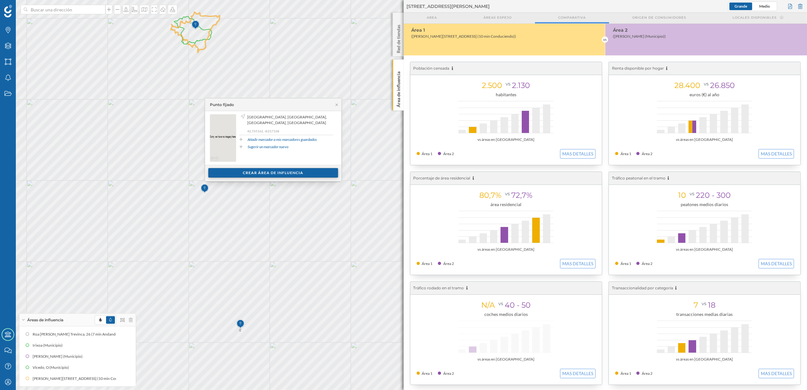
click at [253, 172] on div "Crear área de influencia" at bounding box center [273, 172] width 130 height 9
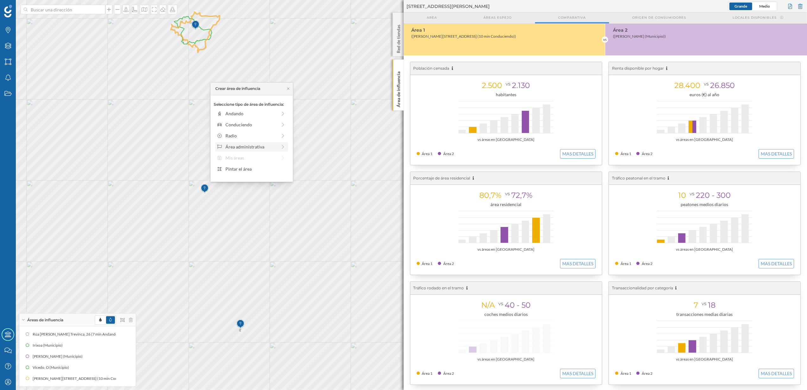
click at [248, 148] on div "Área administrativa" at bounding box center [251, 146] width 52 height 7
click at [247, 137] on div "Municipio" at bounding box center [256, 135] width 62 height 7
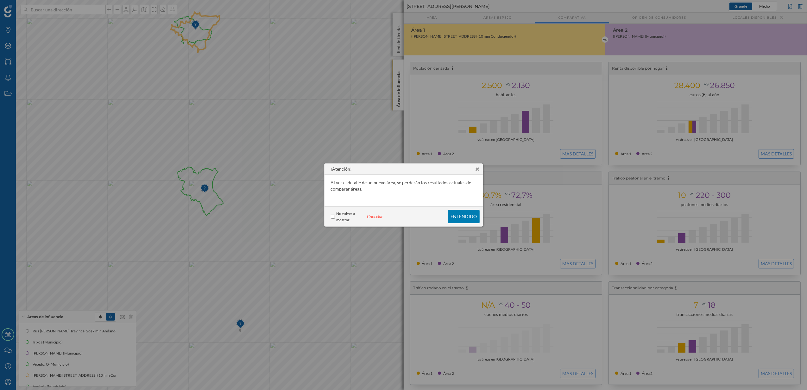
click at [470, 214] on p "Entendido" at bounding box center [464, 216] width 26 height 5
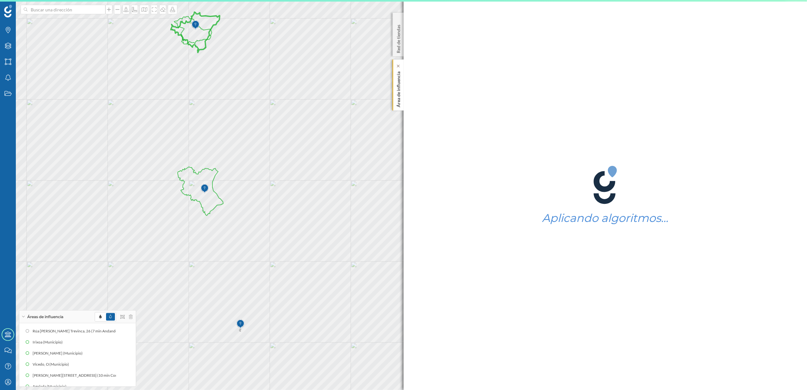
click at [396, 100] on p "Área de influencia" at bounding box center [398, 88] width 6 height 38
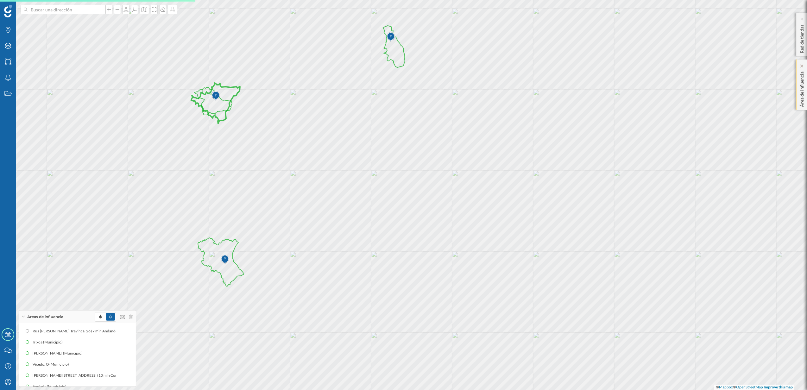
click at [799, 84] on p "Área de influencia" at bounding box center [802, 88] width 6 height 38
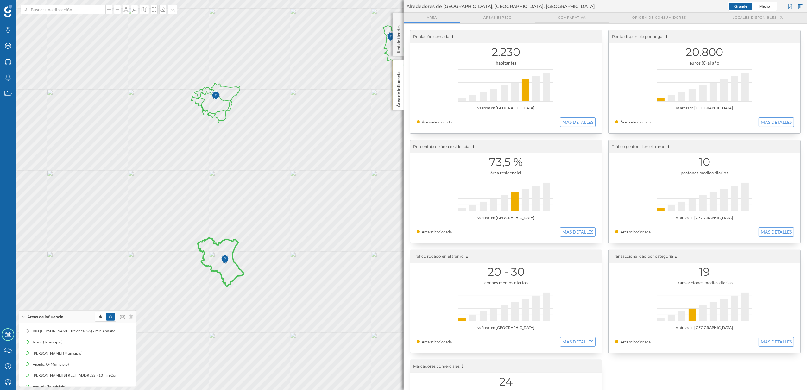
click at [583, 17] on span "Comparativa" at bounding box center [572, 17] width 28 height 5
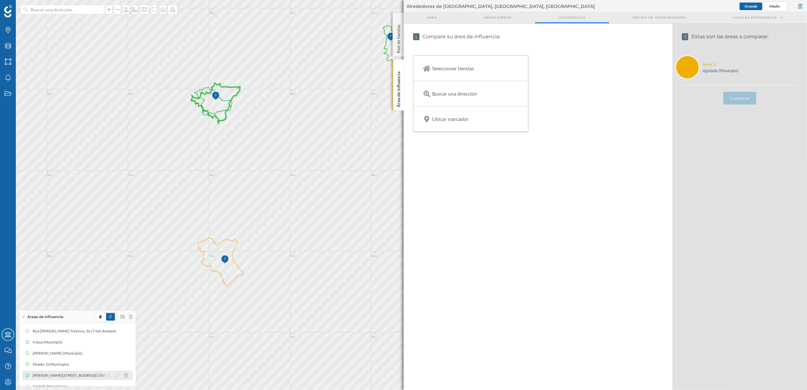
click at [96, 375] on div "Lg Regueiro 10, 15313 Irixoa, A Coruña, Spain (10 min Conduciendo)" at bounding box center [84, 375] width 105 height 6
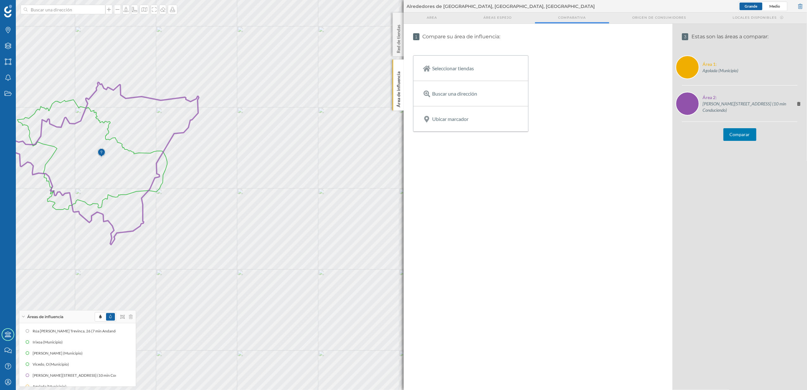
click at [743, 135] on button "Comparar" at bounding box center [739, 134] width 33 height 13
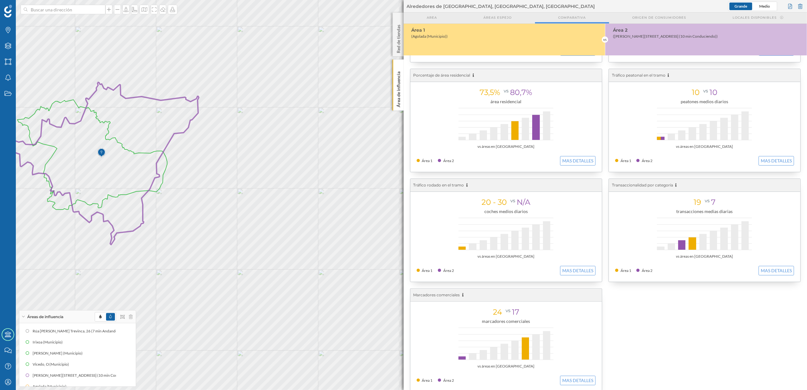
scroll to position [114, 0]
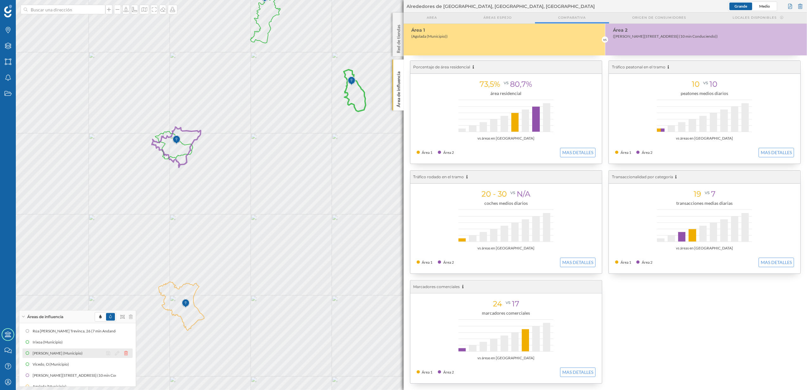
click at [124, 354] on icon at bounding box center [126, 353] width 4 height 4
click at [123, 354] on div at bounding box center [119, 357] width 28 height 8
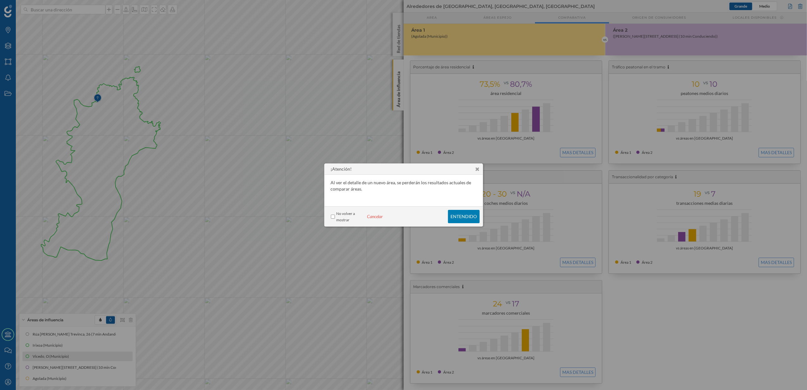
click at [476, 167] on icon at bounding box center [478, 169] width 4 height 5
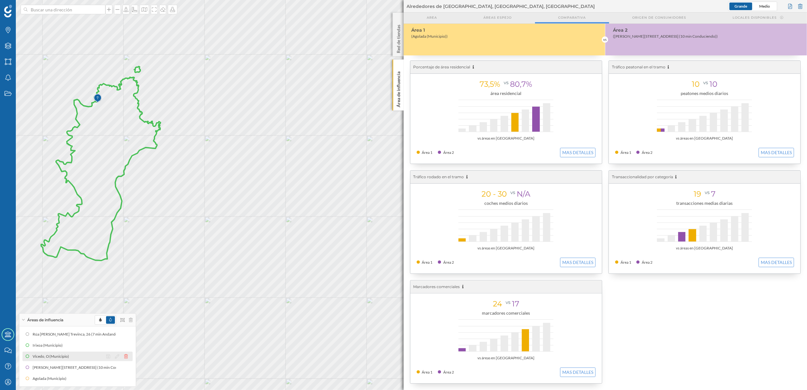
click at [127, 358] on icon at bounding box center [126, 356] width 4 height 4
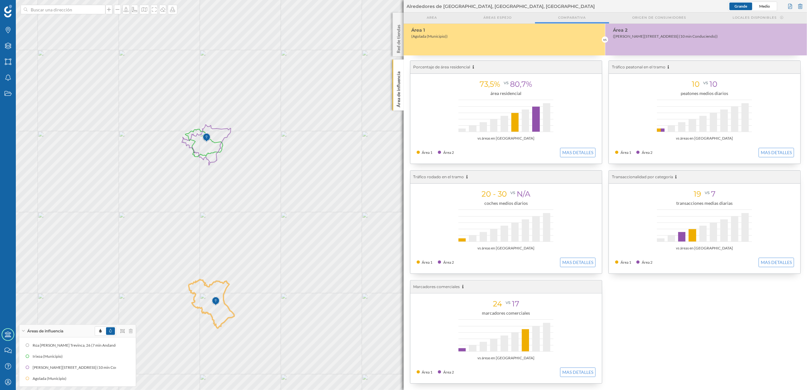
scroll to position [0, 0]
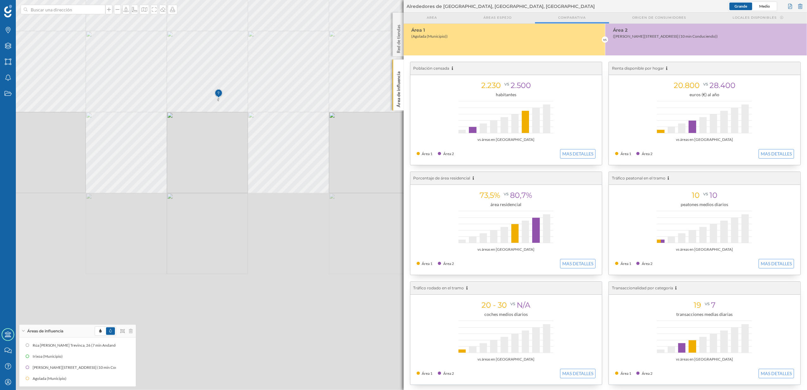
drag, startPoint x: 318, startPoint y: 247, endPoint x: 226, endPoint y: 156, distance: 129.2
click at [226, 156] on div "© Mapbox © OpenStreetMap Improve this map" at bounding box center [403, 195] width 807 height 390
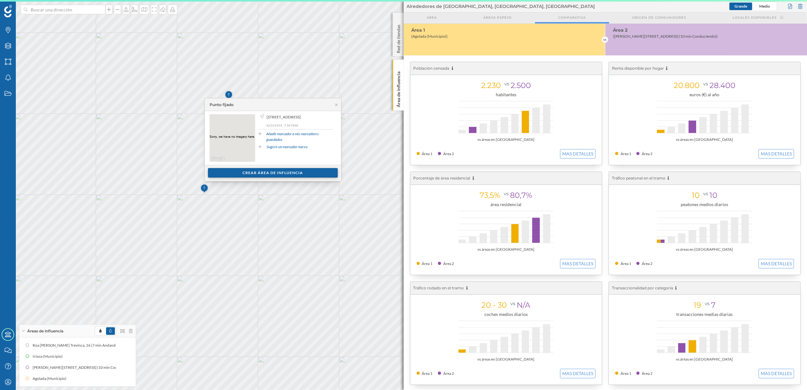
click at [261, 175] on div "Crear área de influencia" at bounding box center [273, 172] width 130 height 9
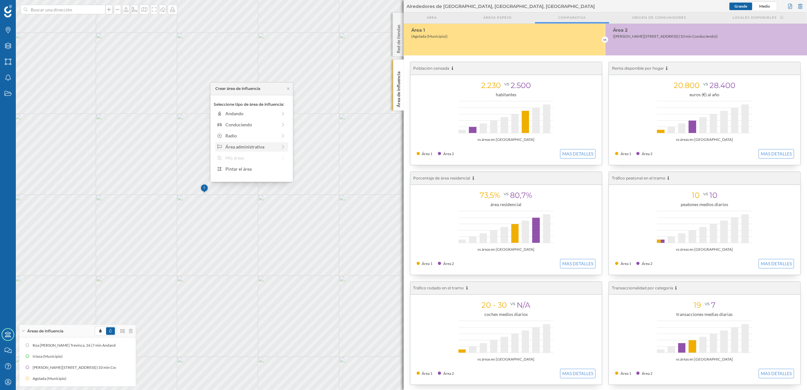
click at [237, 146] on div "Área administrativa" at bounding box center [251, 146] width 52 height 7
click at [237, 136] on div "Municipio" at bounding box center [256, 135] width 62 height 7
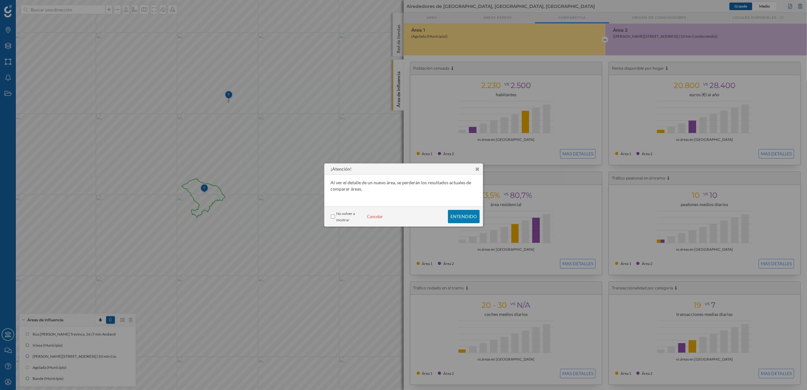
click at [470, 216] on p "Entendido" at bounding box center [464, 216] width 26 height 5
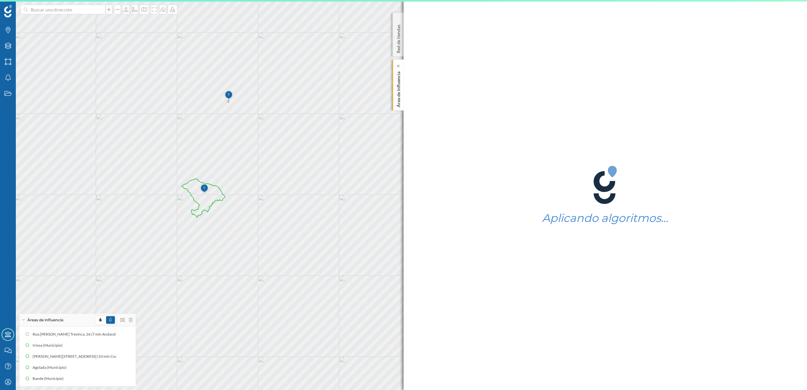
click at [400, 94] on p "Área de influencia" at bounding box center [398, 88] width 6 height 38
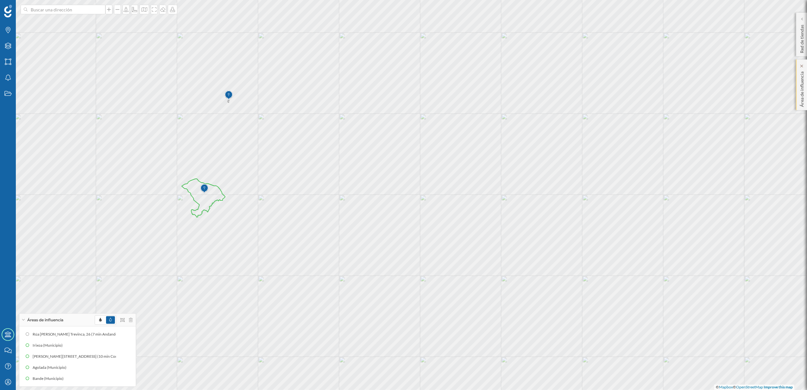
click at [799, 97] on p "Área de influencia" at bounding box center [802, 88] width 6 height 38
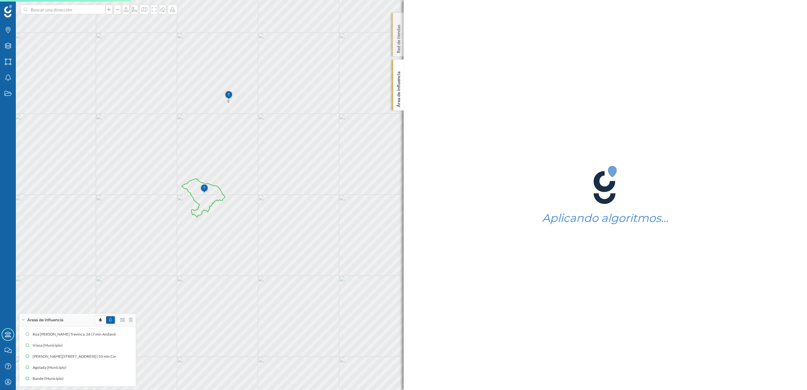
click at [399, 39] on p "Red de tiendas" at bounding box center [398, 37] width 6 height 31
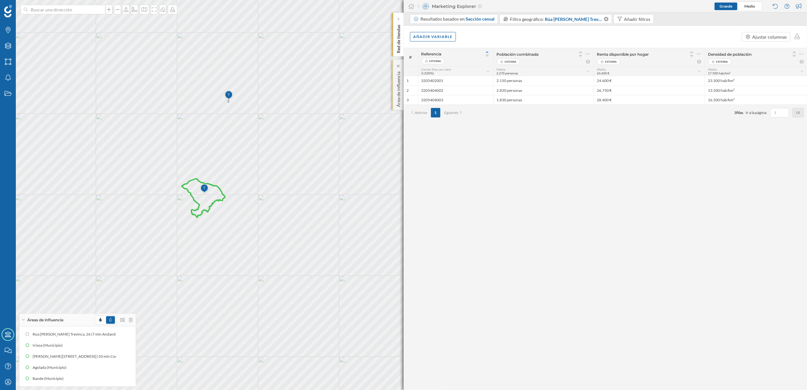
click at [396, 99] on p "Área de influencia" at bounding box center [398, 88] width 6 height 38
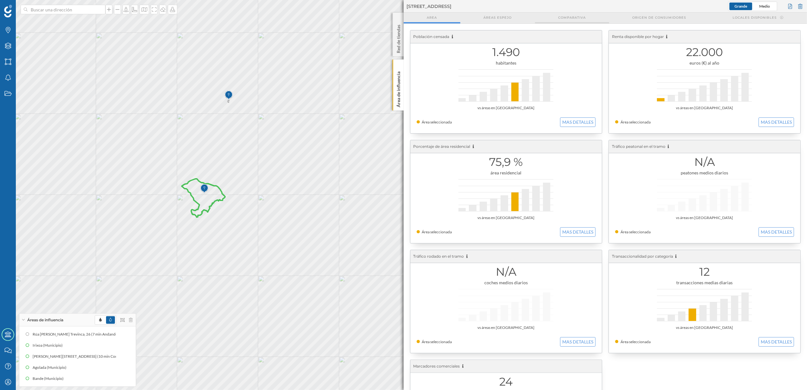
click at [574, 15] on span "Comparativa" at bounding box center [572, 17] width 28 height 5
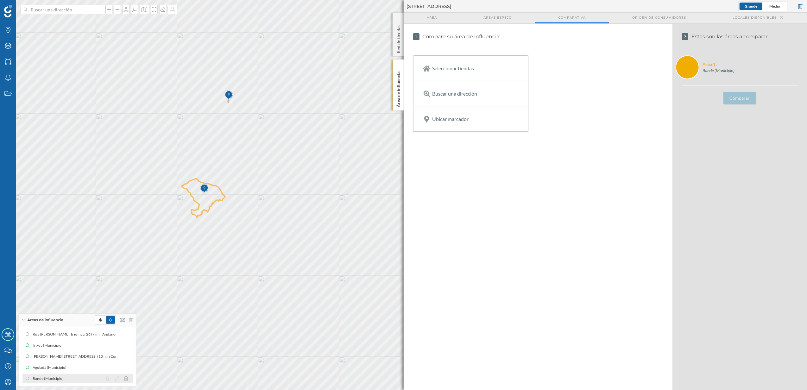
click at [113, 377] on div at bounding box center [119, 379] width 28 height 8
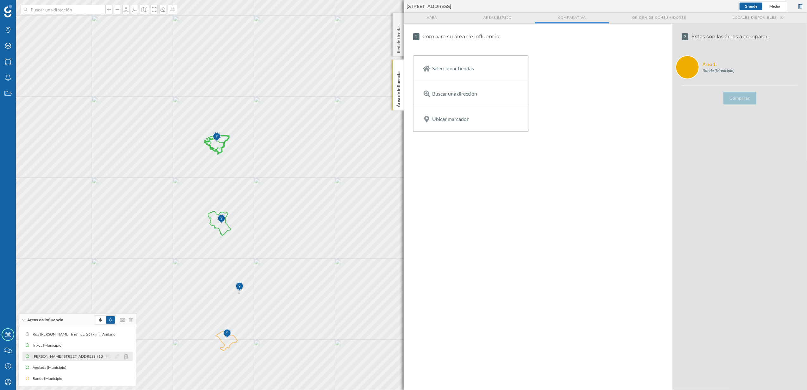
click at [138, 358] on div "Lg Regueiro 10, 15313 Irixoa, A Coruña, Spain (10 min Conduciendo)" at bounding box center [190, 356] width 105 height 6
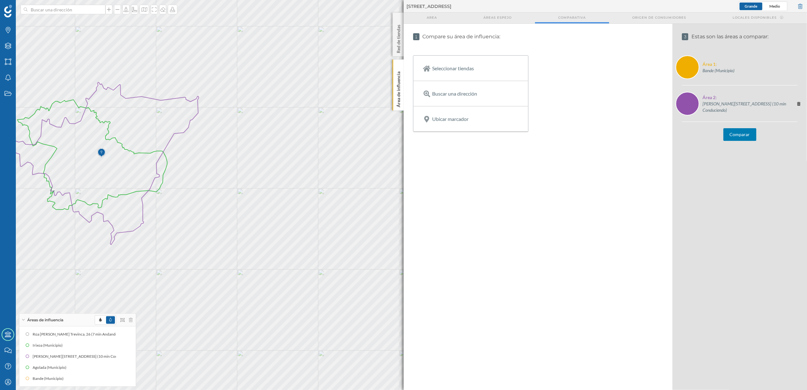
click at [745, 132] on button "Comparar" at bounding box center [739, 134] width 33 height 13
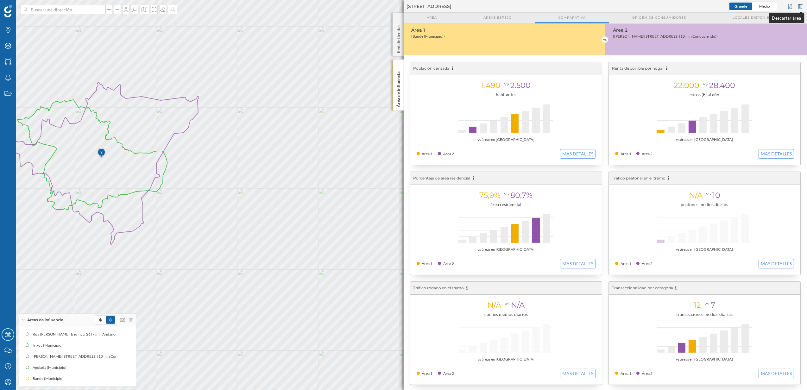
click at [802, 3] on div at bounding box center [800, 6] width 7 height 9
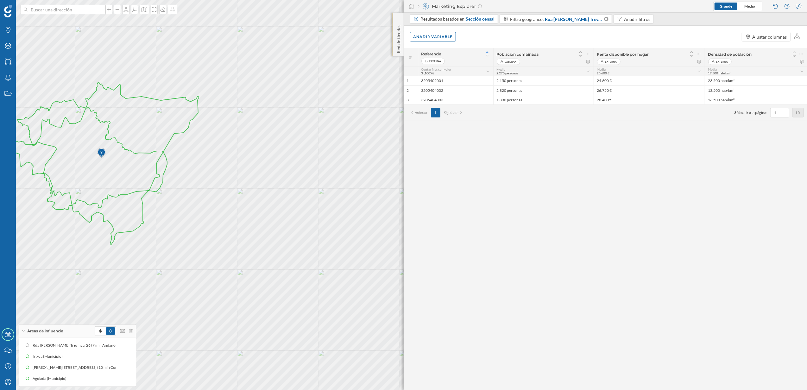
click at [396, 47] on p "Red de tiendas" at bounding box center [398, 37] width 6 height 31
click at [395, 40] on p "Red de tiendas" at bounding box center [398, 37] width 6 height 31
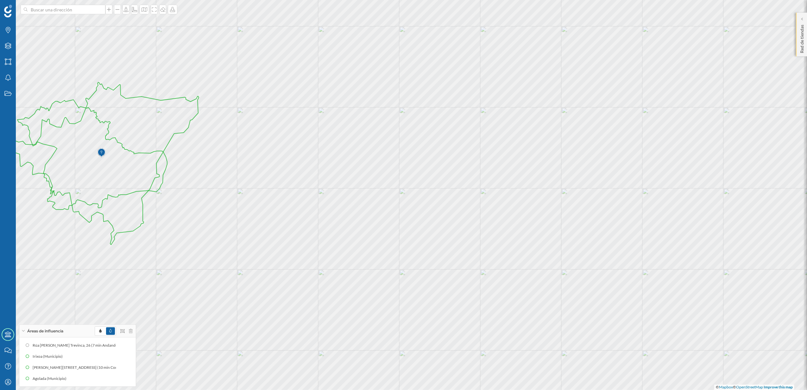
click at [800, 34] on p "Red de tiendas" at bounding box center [802, 37] width 6 height 31
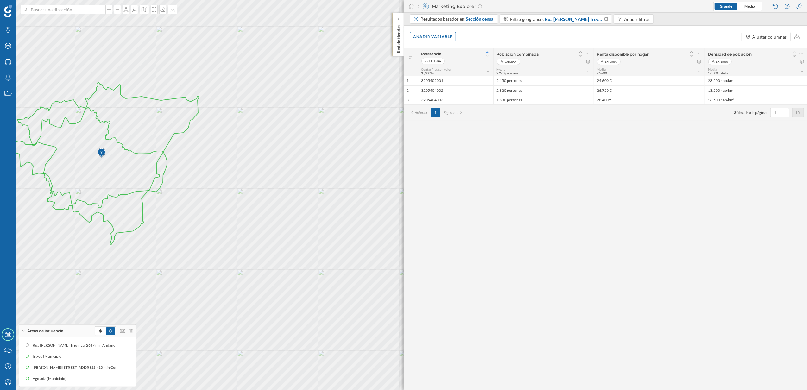
click at [398, 31] on p "Red de tiendas" at bounding box center [398, 37] width 6 height 31
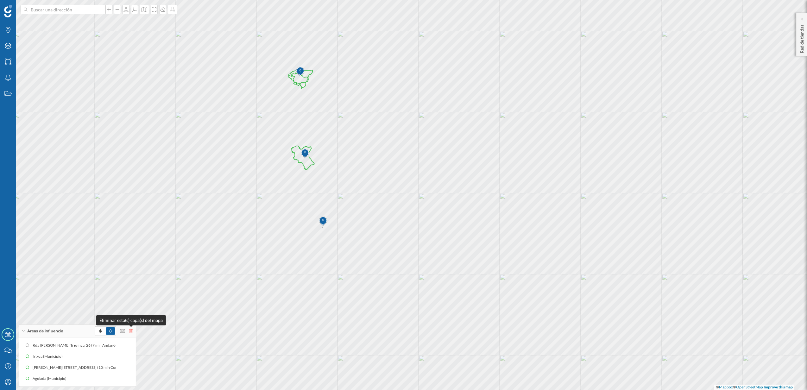
click at [131, 331] on icon at bounding box center [131, 331] width 4 height 4
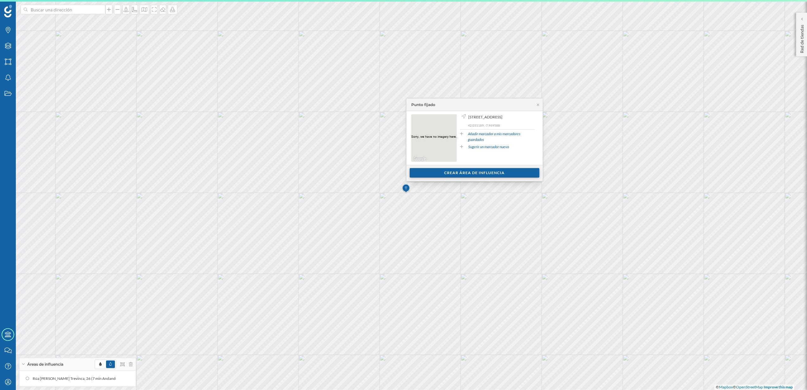
click at [490, 174] on div "Crear área de influencia" at bounding box center [475, 172] width 130 height 9
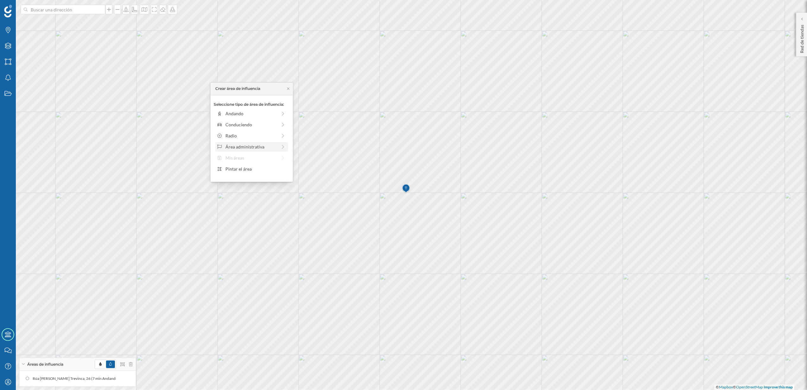
click at [250, 146] on div "Área administrativa" at bounding box center [251, 146] width 52 height 7
click at [240, 137] on div "Municipio" at bounding box center [256, 135] width 62 height 7
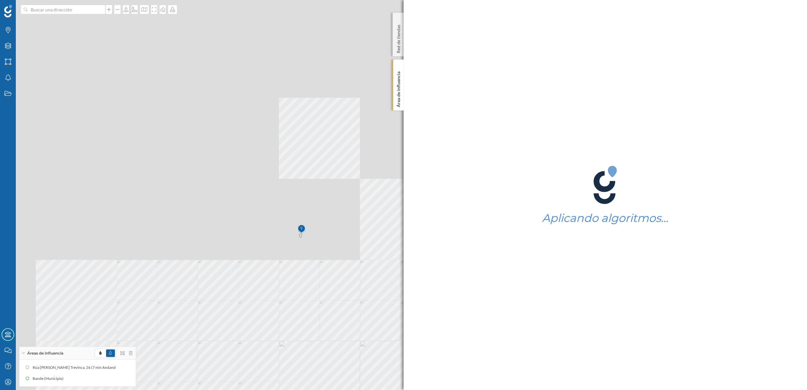
drag, startPoint x: 324, startPoint y: 175, endPoint x: 328, endPoint y: 275, distance: 100.5
click at [327, 275] on div "© Mapbox © OpenStreetMap Improve this map" at bounding box center [403, 195] width 807 height 390
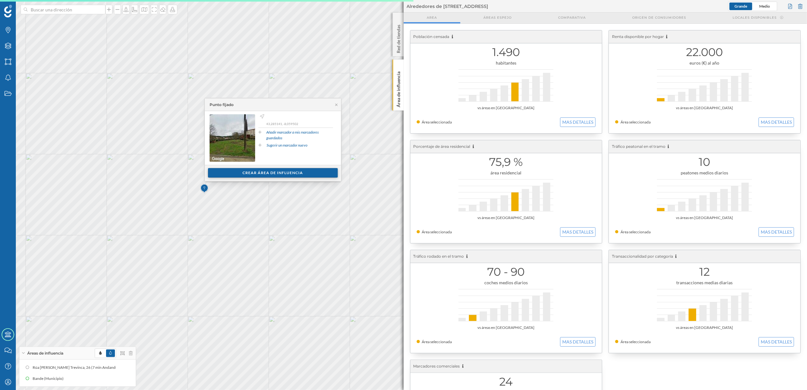
click at [284, 172] on div "Crear área de influencia" at bounding box center [273, 172] width 130 height 9
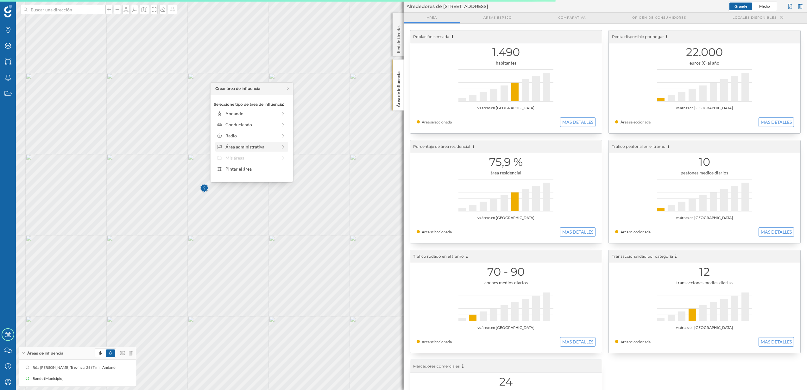
click at [235, 147] on div "Área administrativa" at bounding box center [251, 146] width 52 height 7
click at [235, 136] on div "Municipio" at bounding box center [256, 135] width 62 height 7
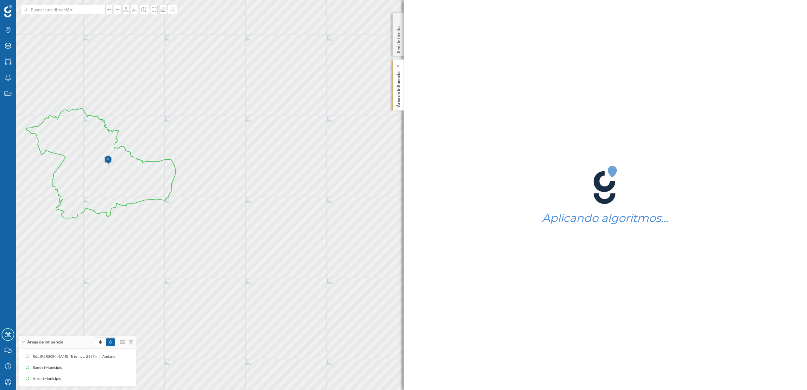
click at [399, 99] on p "Área de influencia" at bounding box center [398, 88] width 6 height 38
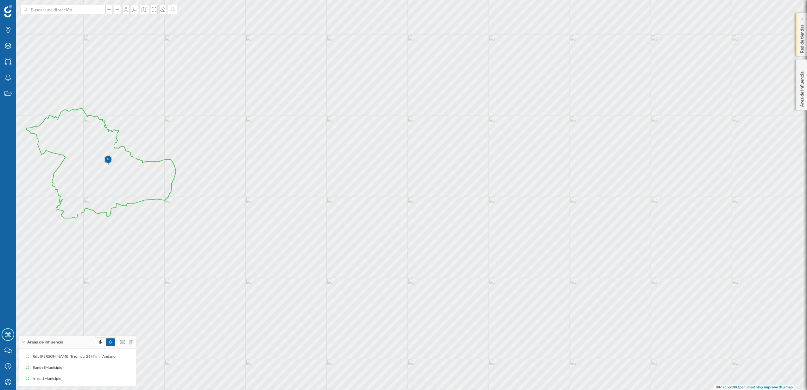
click at [801, 46] on p "Red de tiendas" at bounding box center [802, 37] width 6 height 31
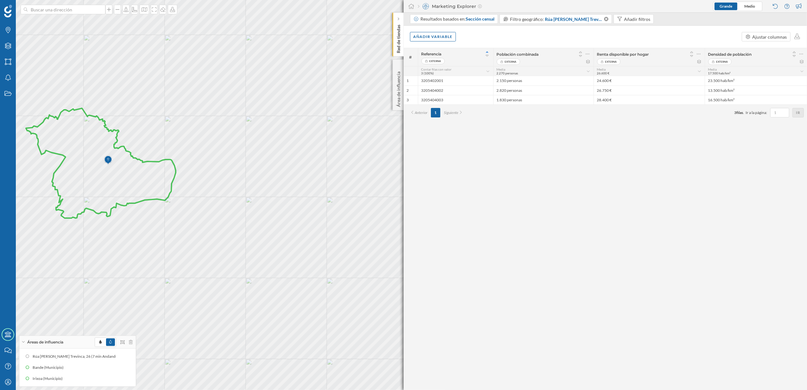
click at [399, 42] on p "Red de tiendas" at bounding box center [398, 37] width 6 height 31
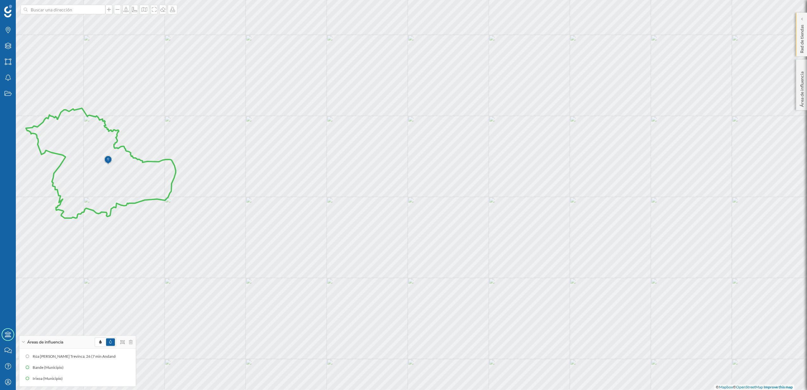
click at [799, 42] on p "Red de tiendas" at bounding box center [802, 37] width 6 height 31
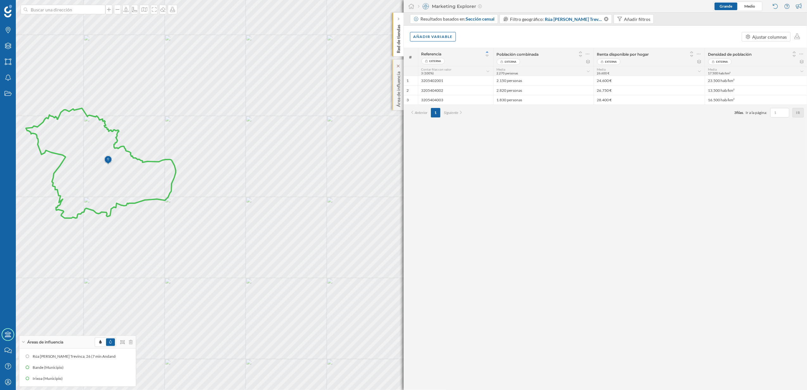
click at [398, 96] on p "Área de influencia" at bounding box center [398, 88] width 6 height 38
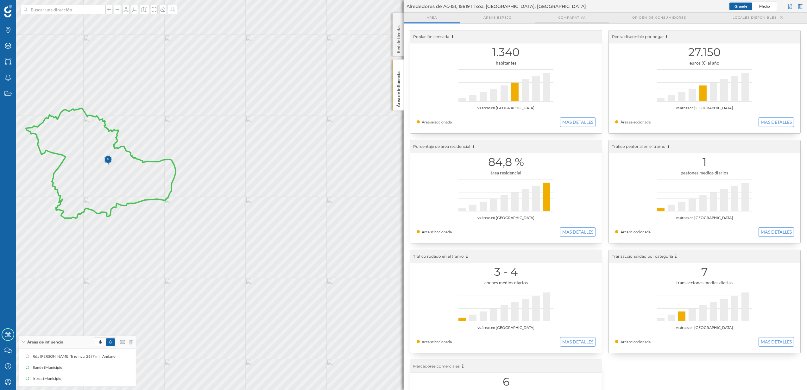
click at [581, 18] on span "Comparativa" at bounding box center [572, 17] width 28 height 5
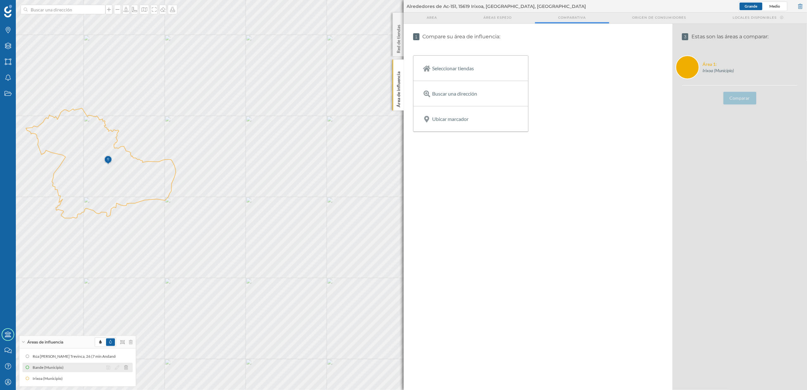
click at [70, 369] on div "Bande (Municipio)" at bounding box center [77, 367] width 110 height 9
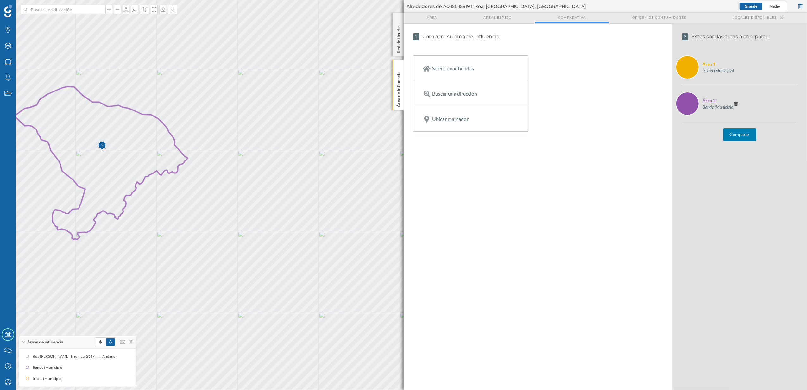
click at [750, 135] on button "Comparar" at bounding box center [739, 134] width 33 height 13
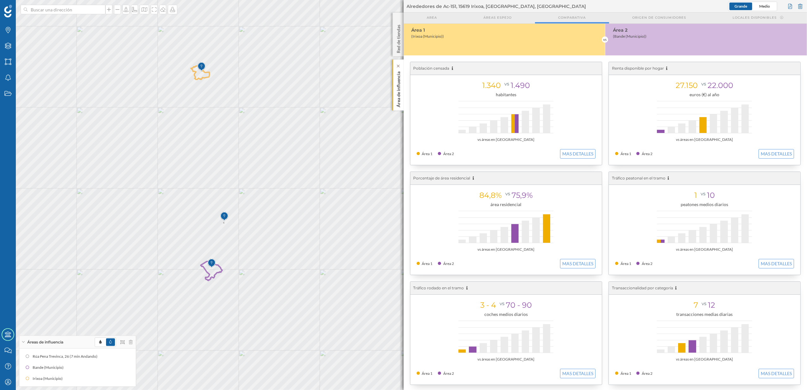
click at [393, 88] on div "Área de influencia" at bounding box center [398, 85] width 11 height 51
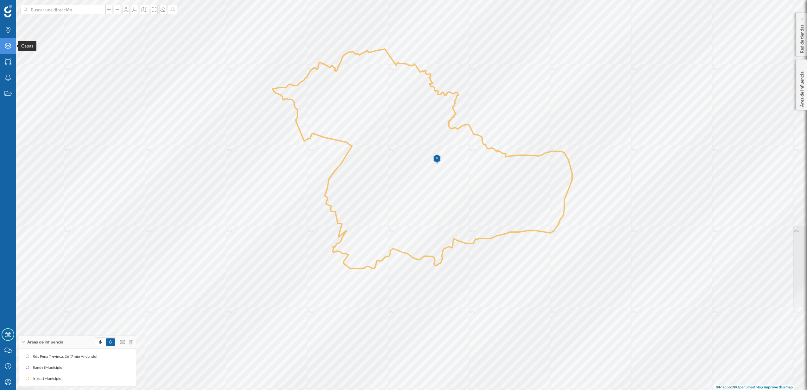
click at [5, 48] on icon "Capas" at bounding box center [8, 46] width 8 height 6
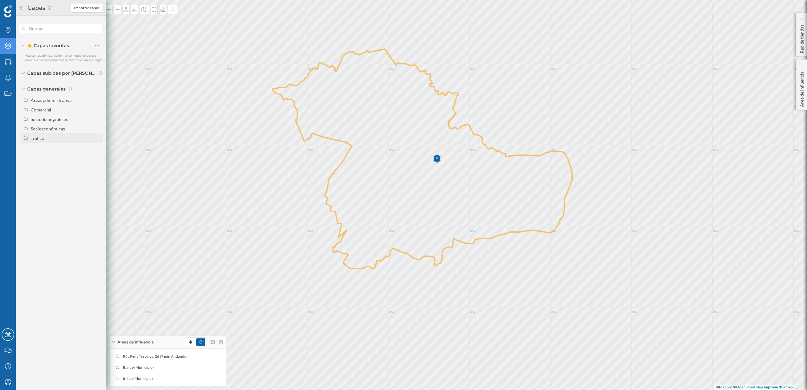
click at [39, 138] on div "Tráfico" at bounding box center [38, 137] width 14 height 5
click at [99, 150] on div at bounding box center [90, 147] width 21 height 9
click at [99, 150] on input "Tráfico rodado" at bounding box center [99, 148] width 4 height 4
radio input "true"
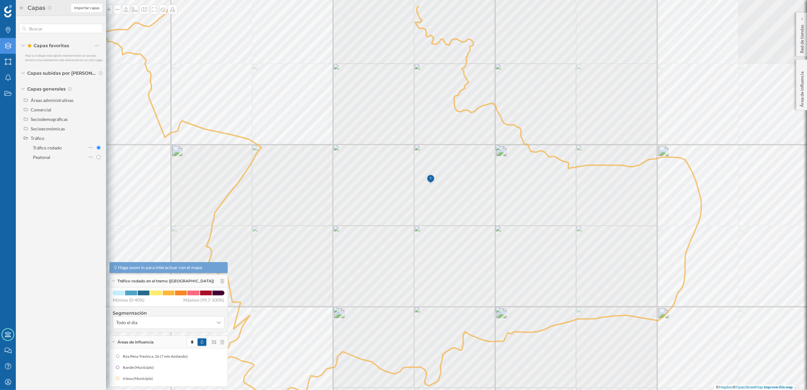
drag, startPoint x: 438, startPoint y: 190, endPoint x: 500, endPoint y: 235, distance: 77.0
click at [500, 235] on icon at bounding box center [401, 198] width 599 height 388
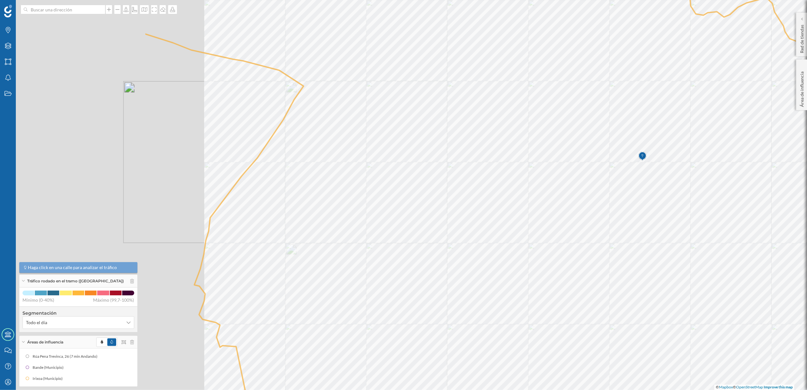
drag, startPoint x: 413, startPoint y: 213, endPoint x: 650, endPoint y: 212, distance: 236.2
click at [650, 212] on icon at bounding box center [629, 194] width 971 height 470
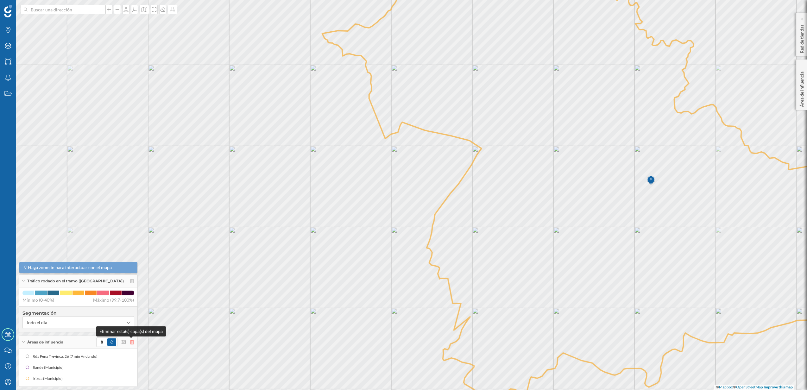
click at [131, 342] on icon at bounding box center [132, 342] width 4 height 4
